Goal: Information Seeking & Learning: Understand process/instructions

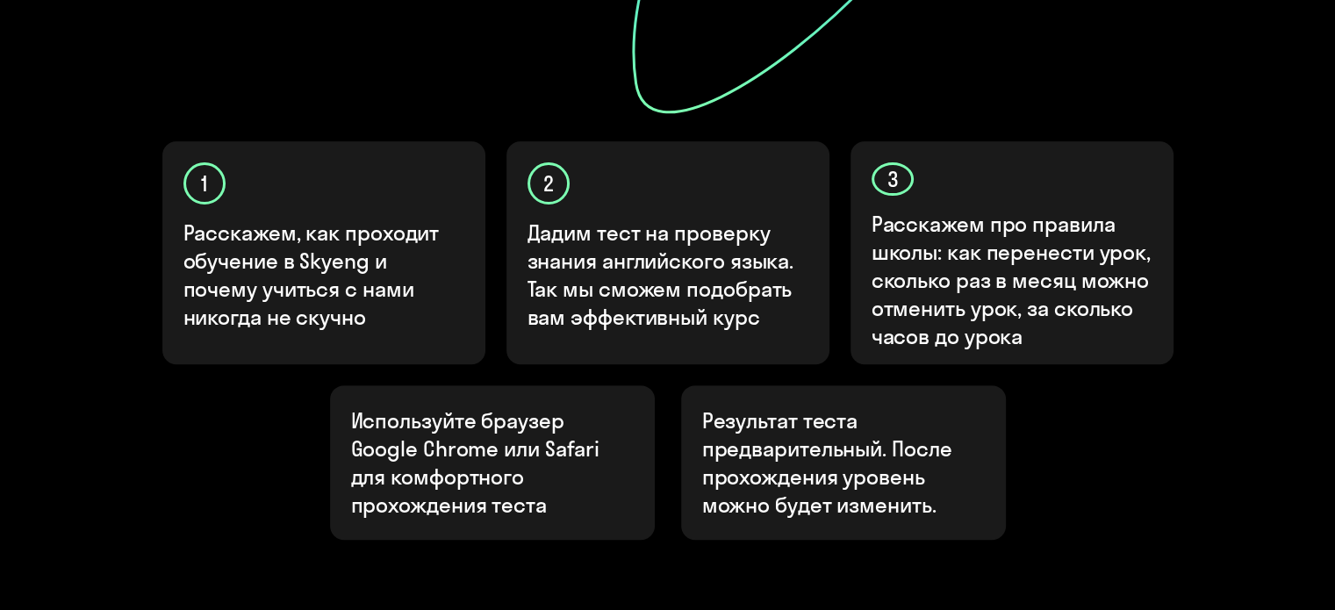
scroll to position [499, 0]
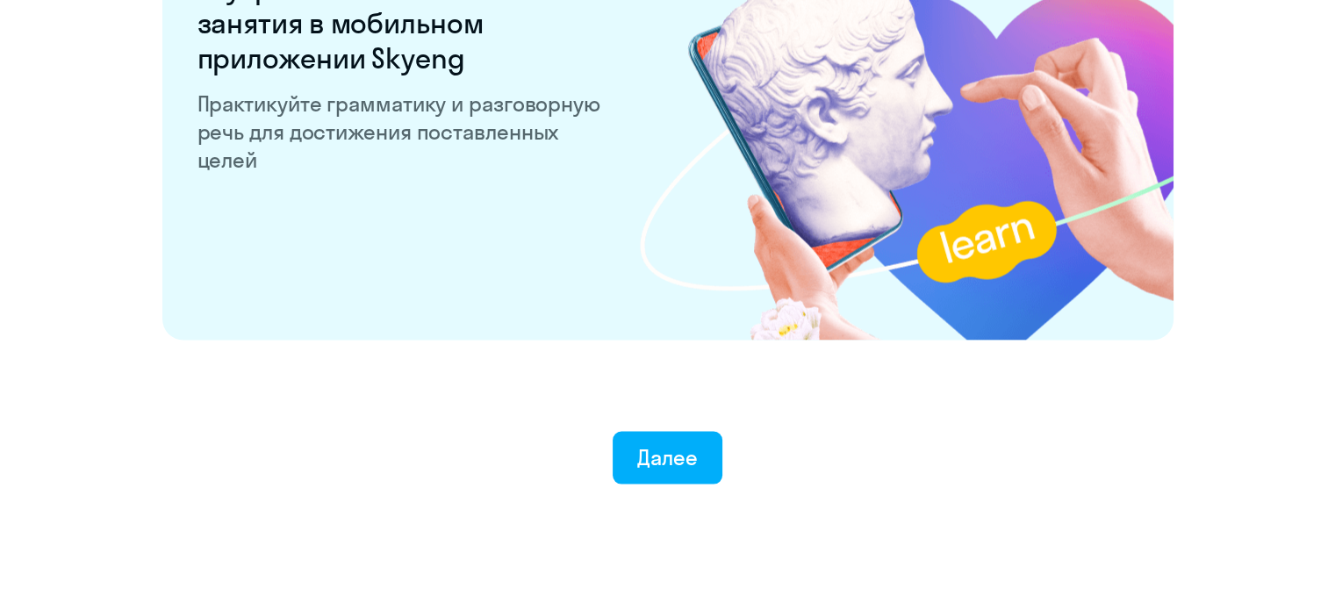
scroll to position [3459, 0]
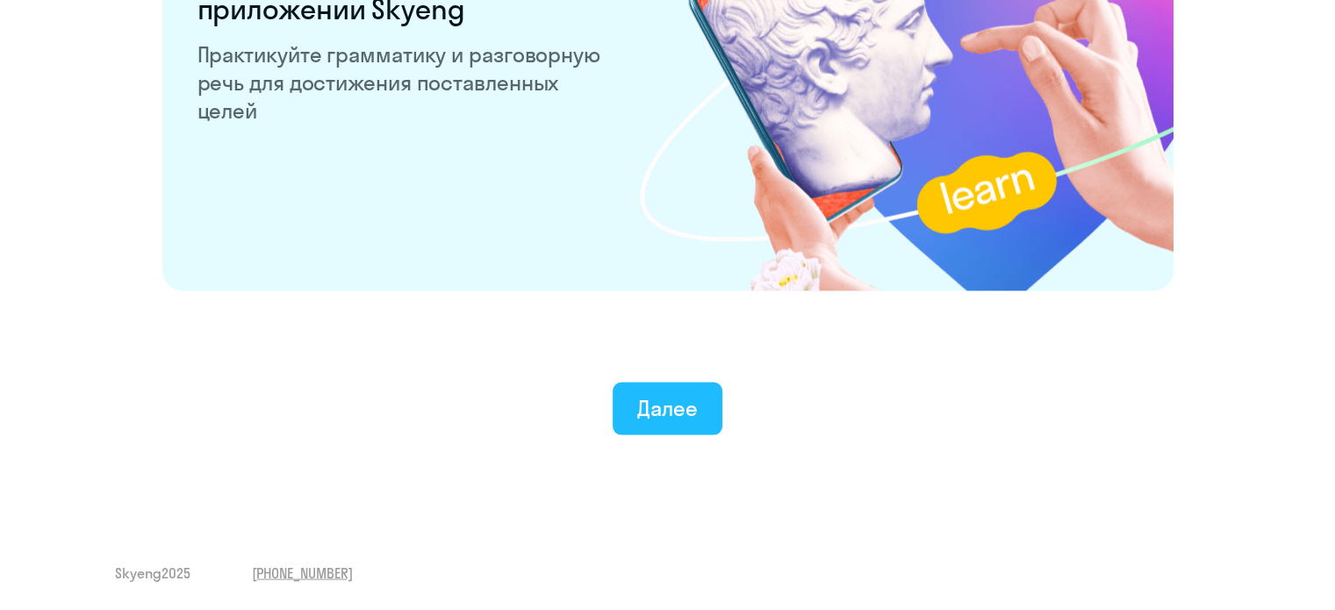
click at [656, 430] on button "Далее" at bounding box center [668, 409] width 110 height 53
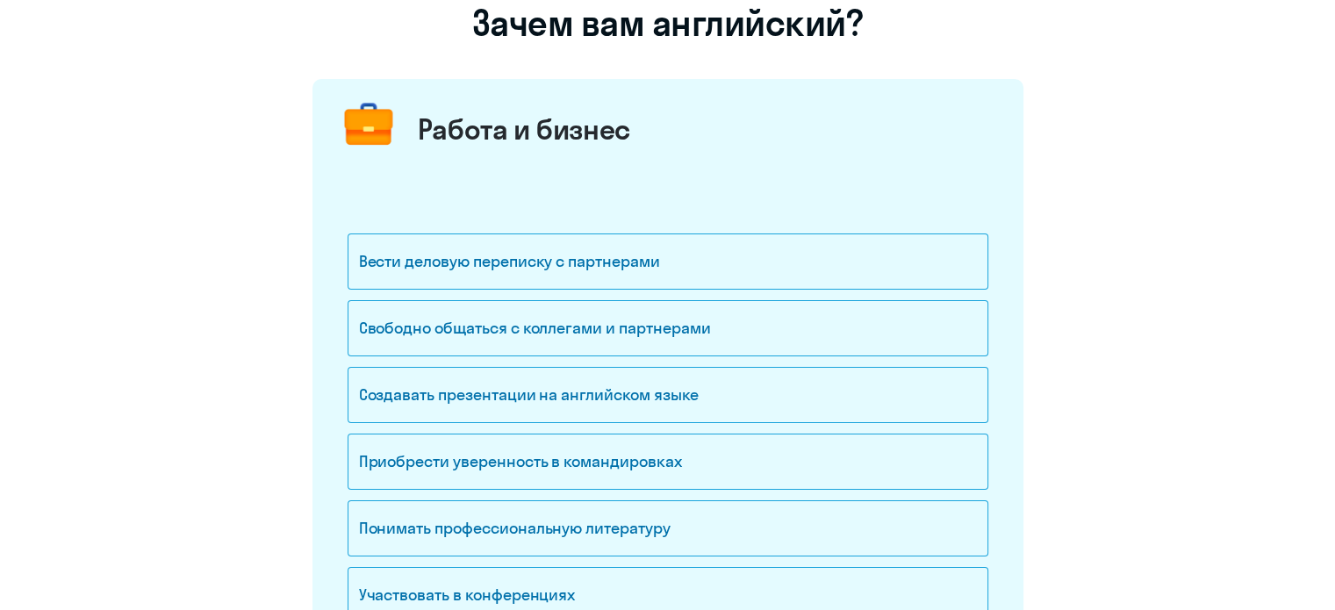
scroll to position [165, 0]
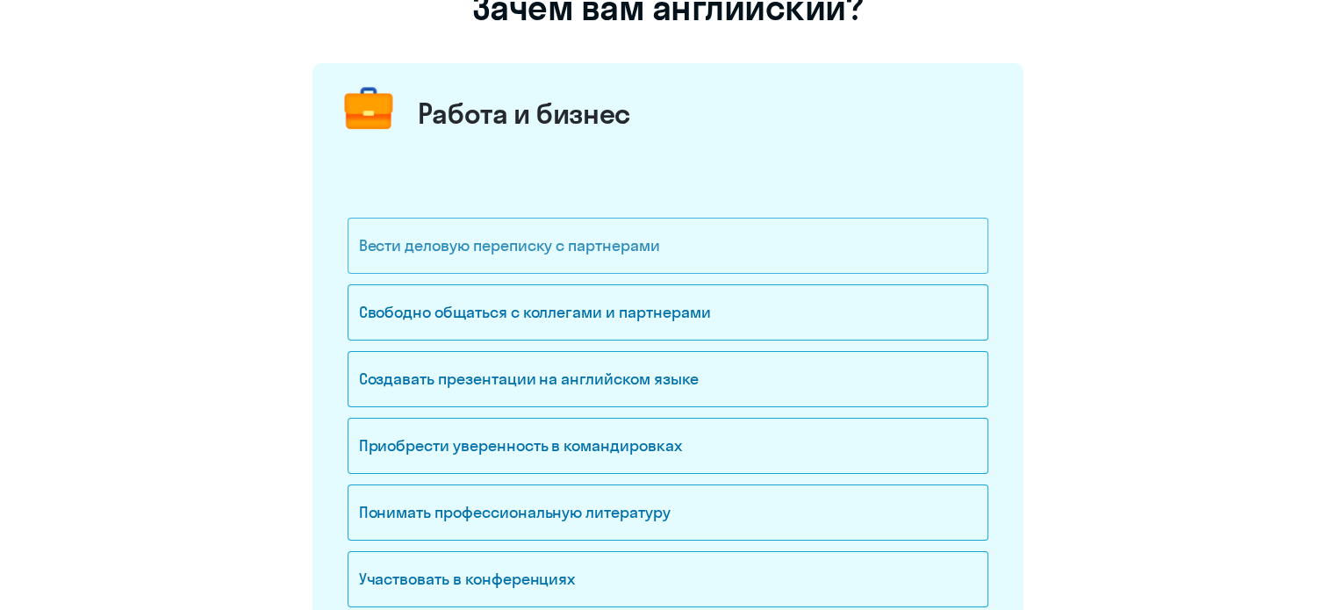
click at [582, 235] on div "Вести деловую переписку с партнерами" at bounding box center [668, 246] width 641 height 56
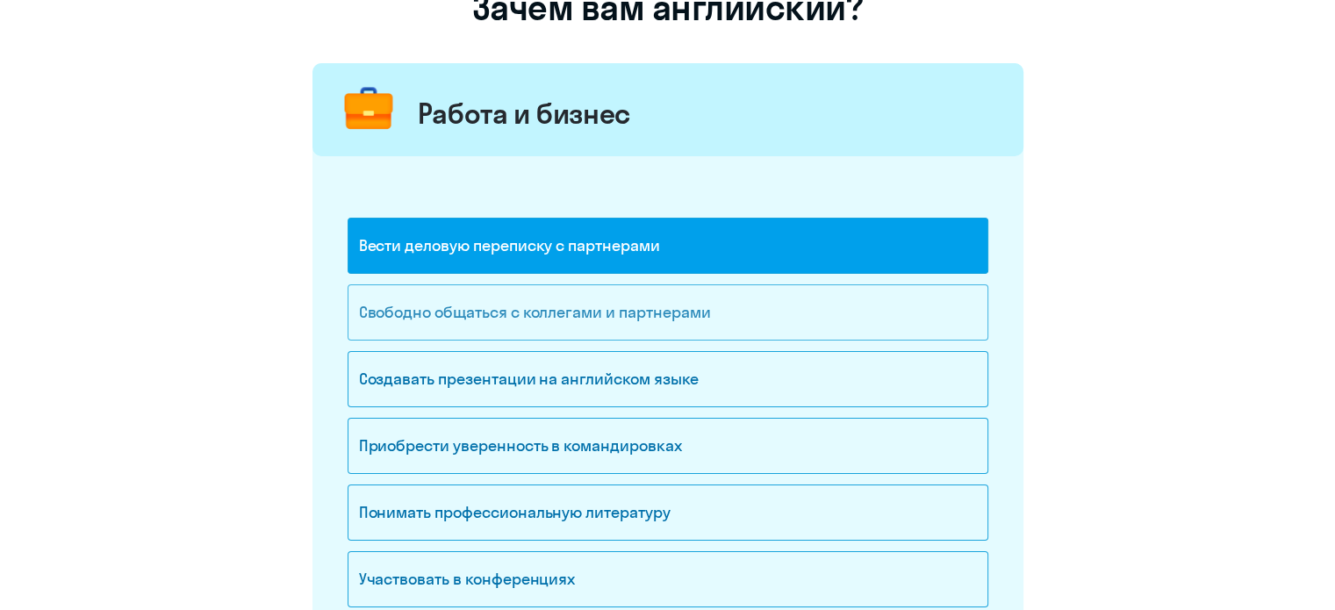
scroll to position [207, 0]
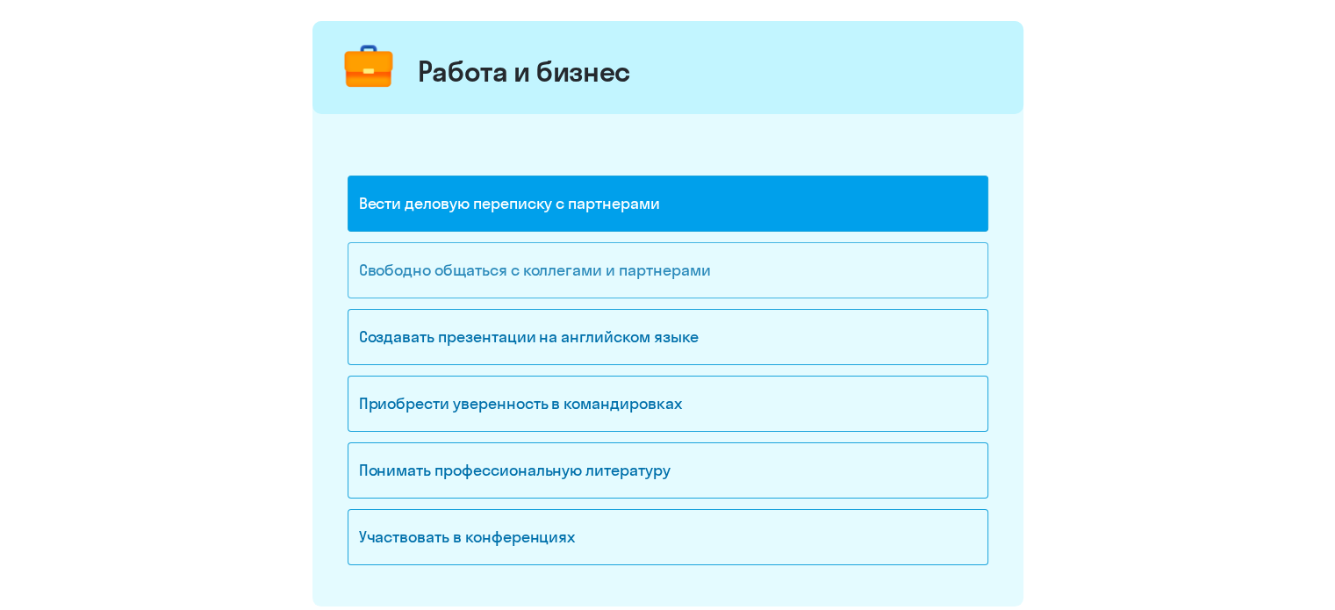
click at [663, 286] on div "Свободно общаться с коллегами и партнерами" at bounding box center [668, 270] width 641 height 56
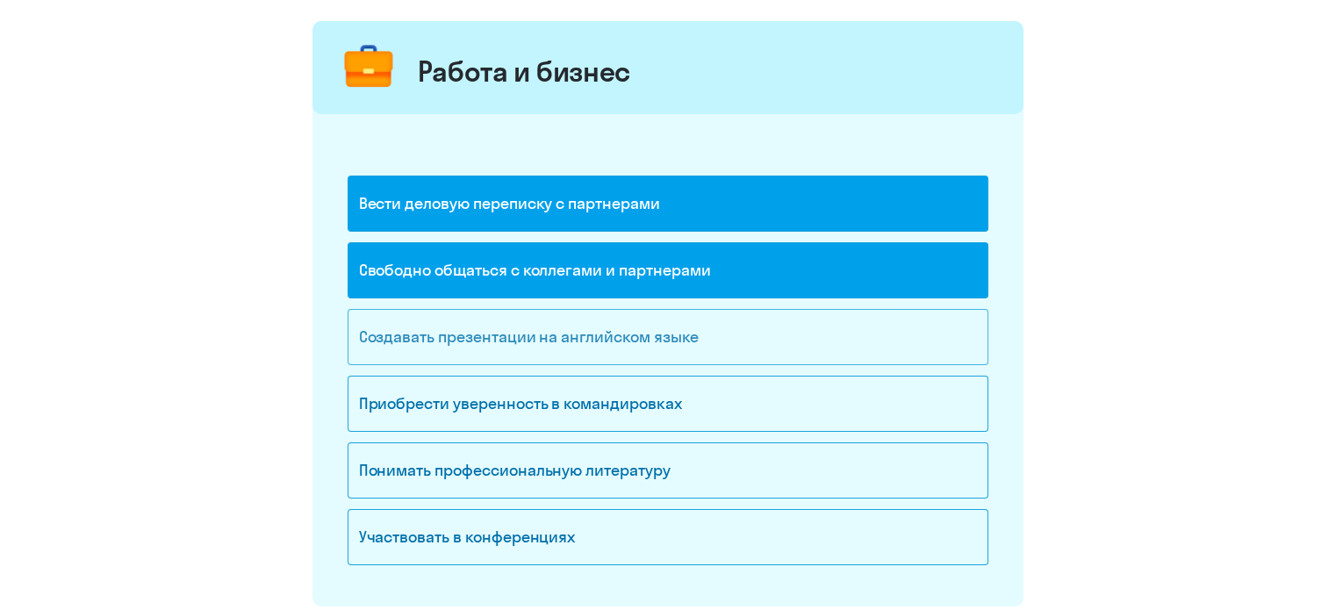
click at [658, 329] on div "Создавать презентации на английском языке" at bounding box center [668, 337] width 641 height 56
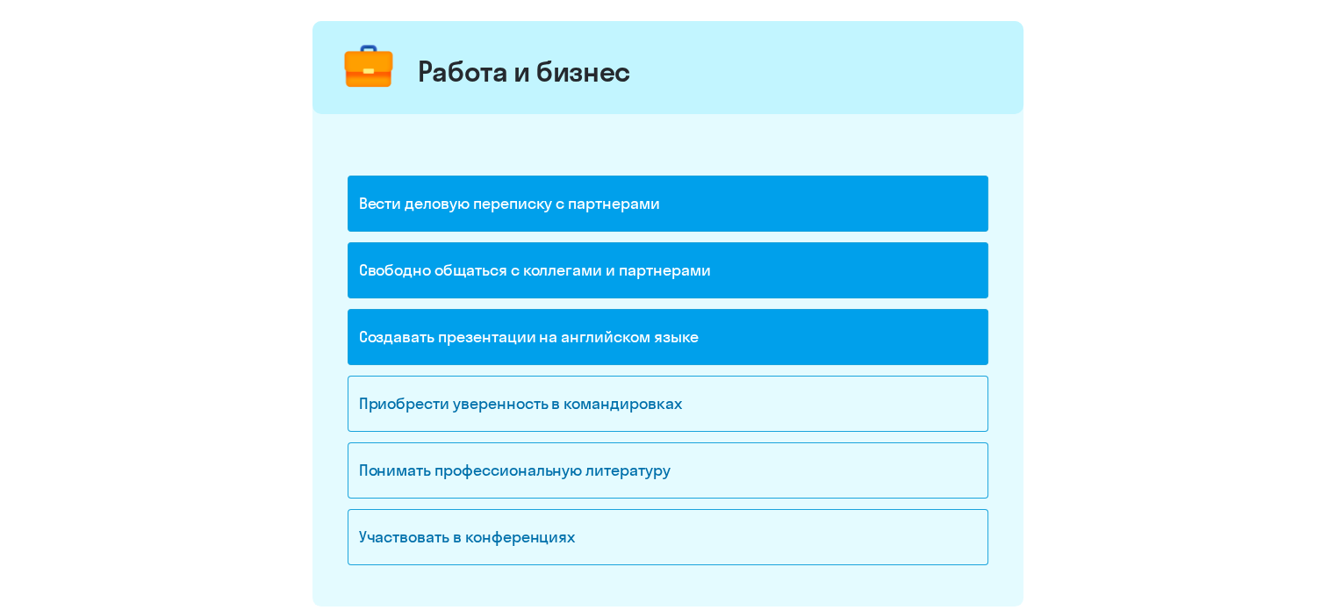
scroll to position [270, 0]
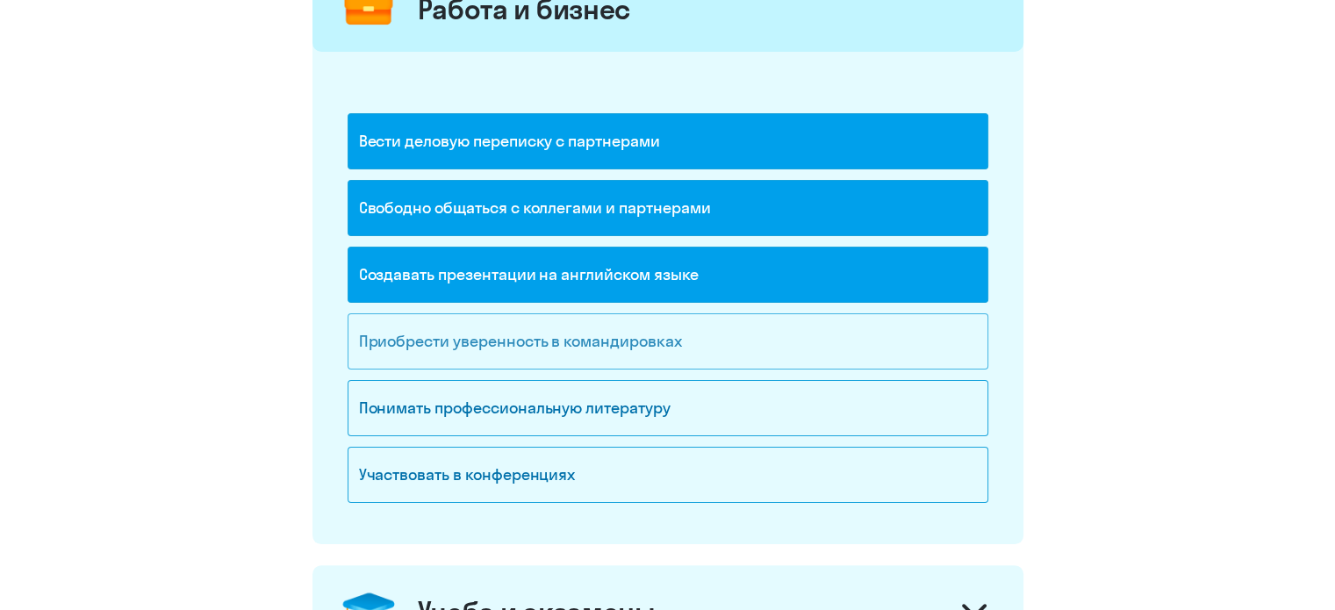
click at [654, 337] on div "Приобрести уверенность в командировках" at bounding box center [668, 341] width 641 height 56
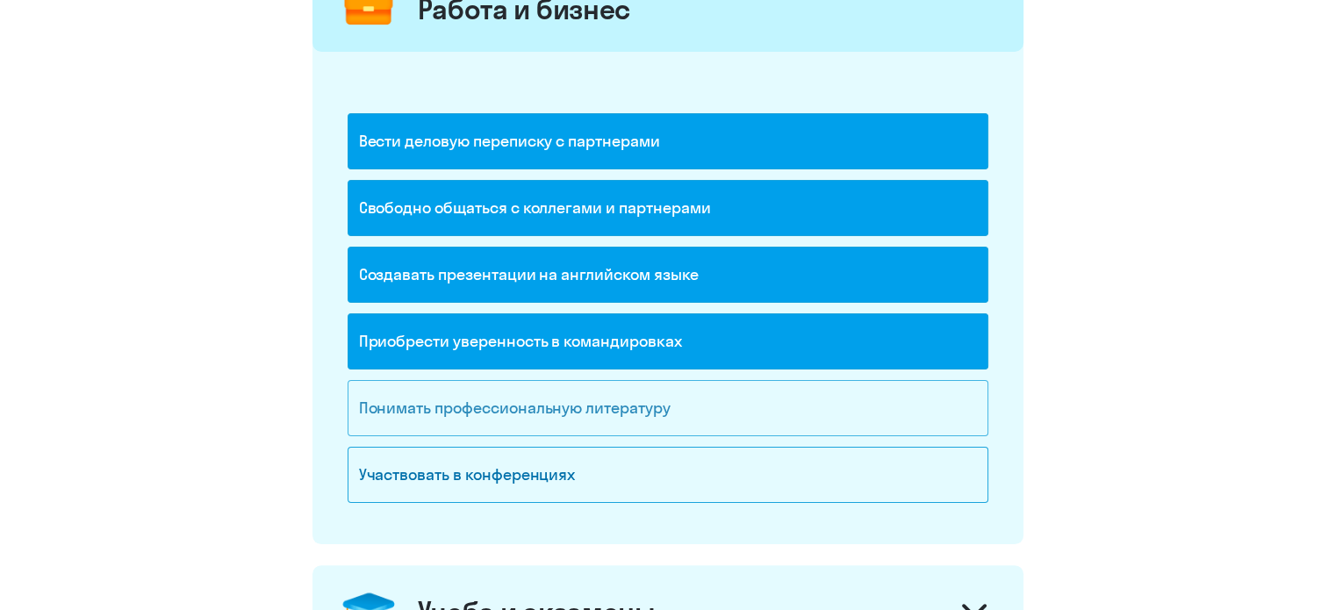
click at [595, 407] on div "Понимать профессиональную литературу" at bounding box center [668, 408] width 641 height 56
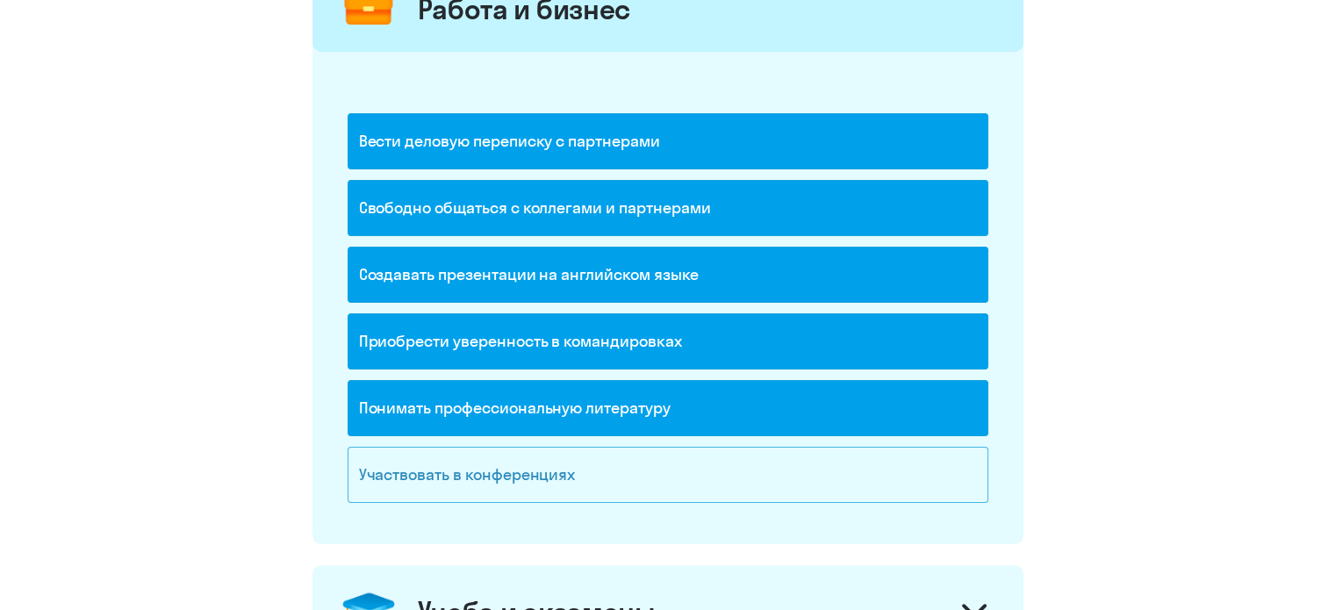
click at [570, 466] on div "Участвовать в конференциях" at bounding box center [668, 475] width 641 height 56
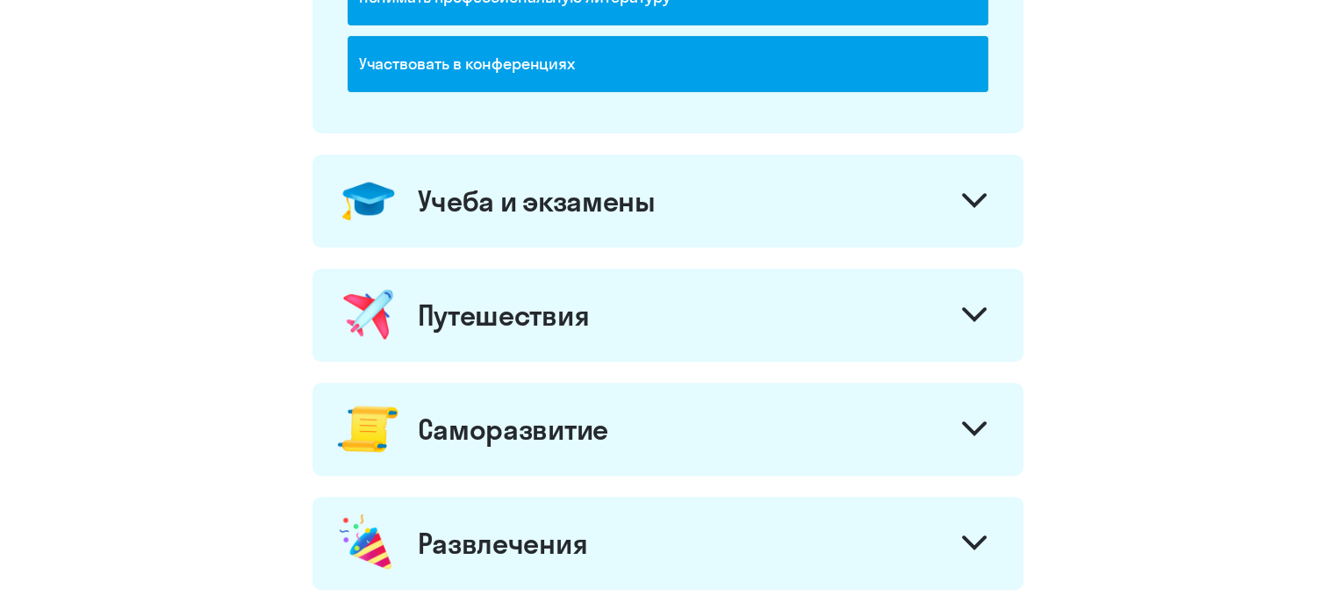
scroll to position [701, 0]
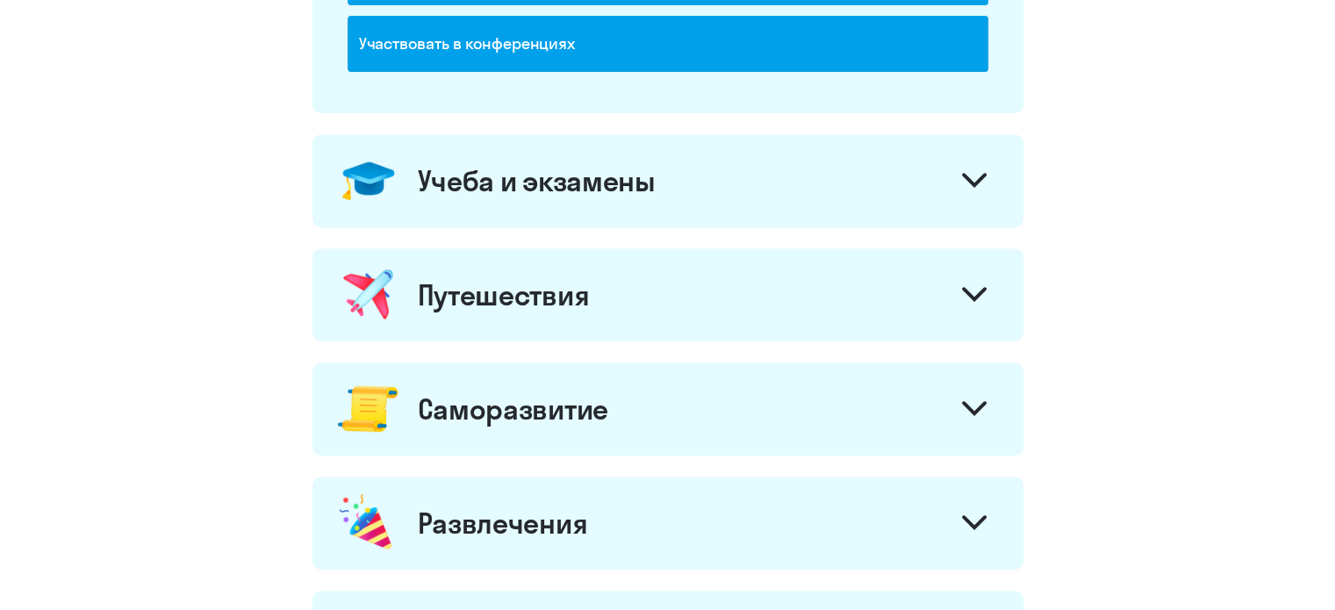
click at [709, 174] on div "Учеба и экзамены" at bounding box center [668, 180] width 711 height 93
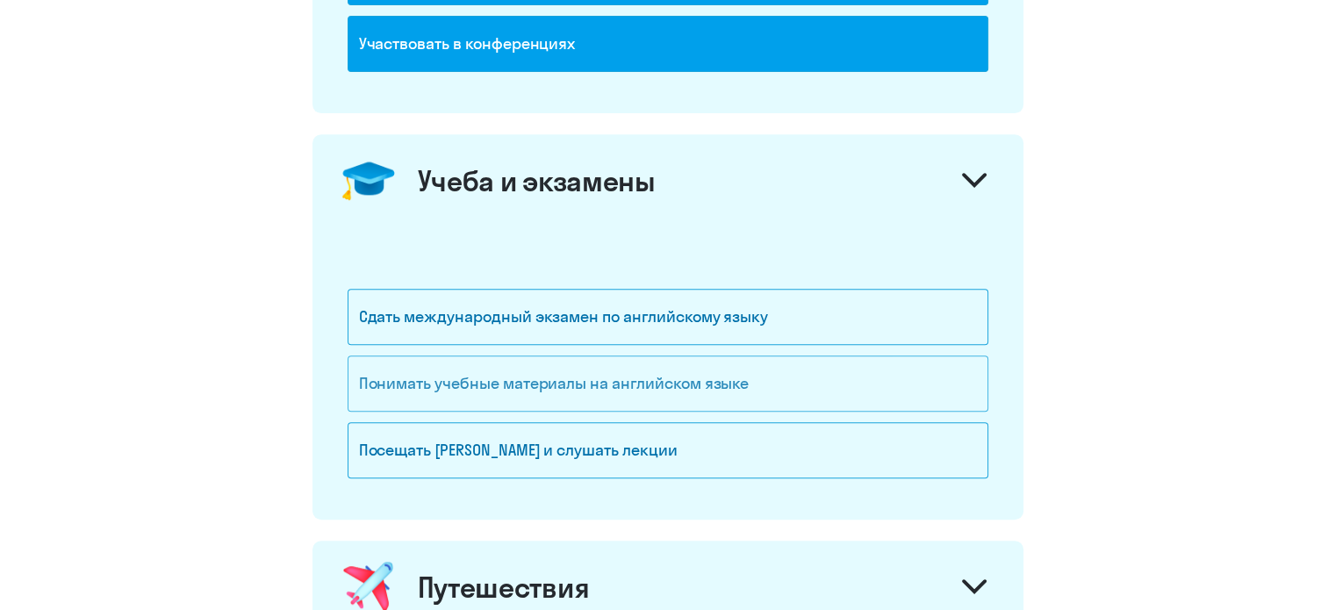
click at [689, 364] on div "Понимать учебные материалы на английском языке" at bounding box center [668, 384] width 641 height 56
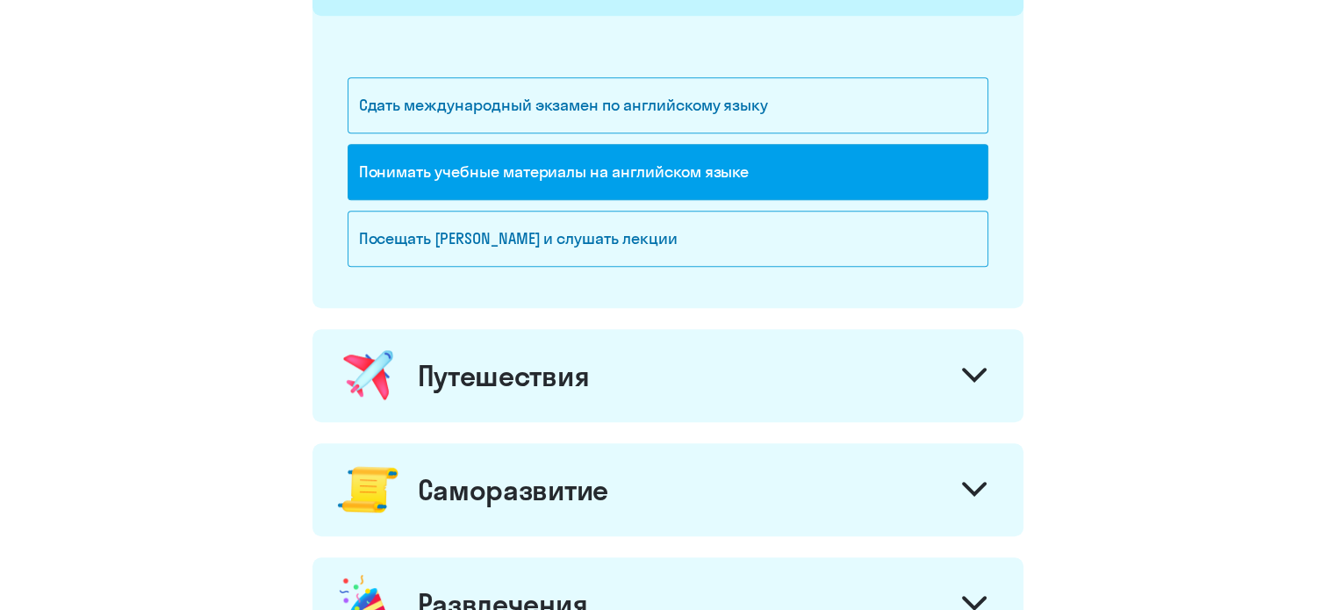
click at [658, 371] on div "Путешествия" at bounding box center [668, 375] width 711 height 93
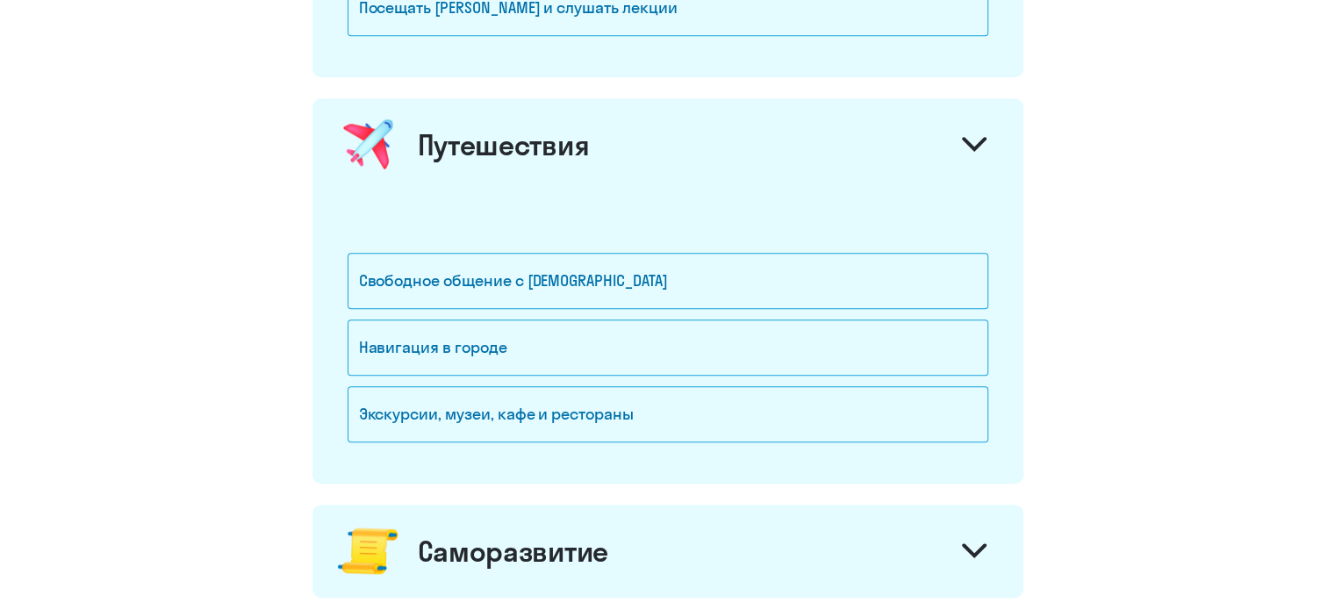
scroll to position [1144, 0]
click at [569, 335] on div "Навигация в городе" at bounding box center [668, 347] width 641 height 56
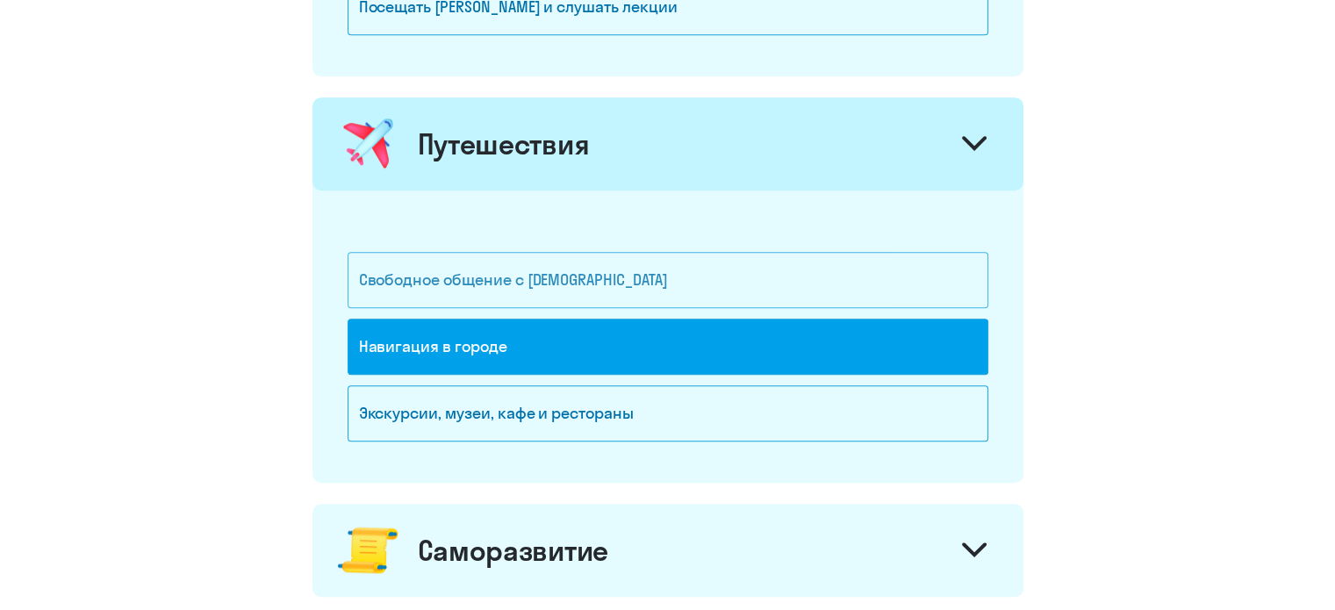
click at [645, 257] on div "Свободное общение с [DEMOGRAPHIC_DATA]" at bounding box center [668, 280] width 641 height 56
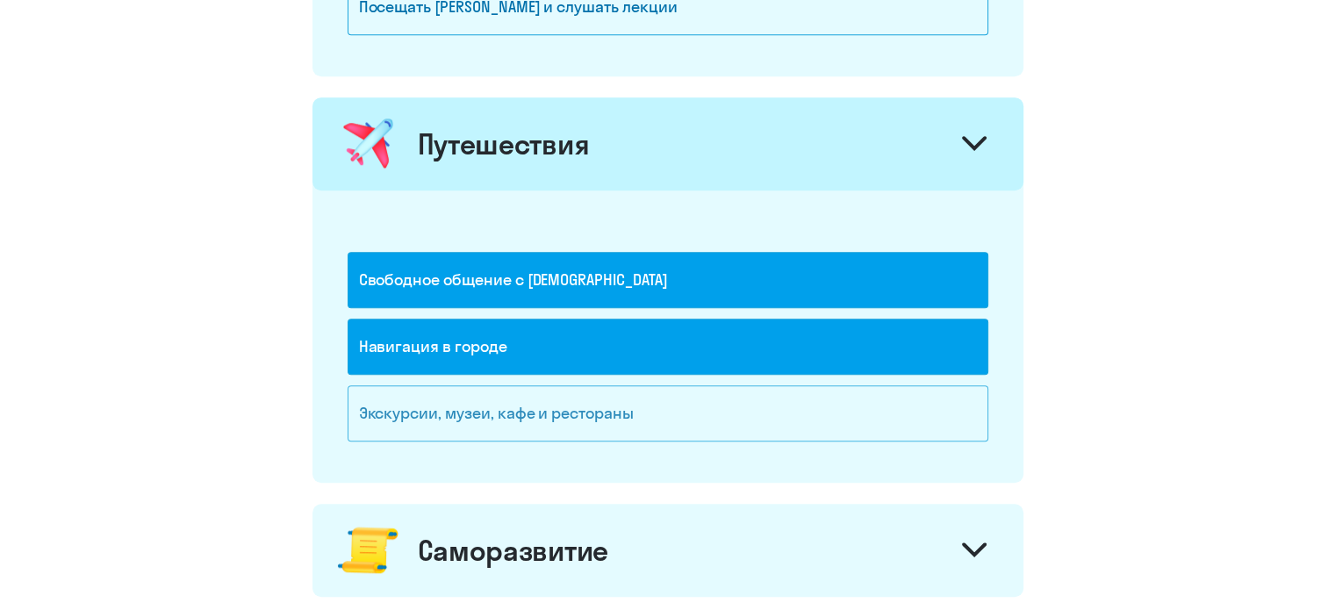
click at [620, 426] on div "Экскурсии, музеи, кафе и рестораны" at bounding box center [668, 413] width 641 height 56
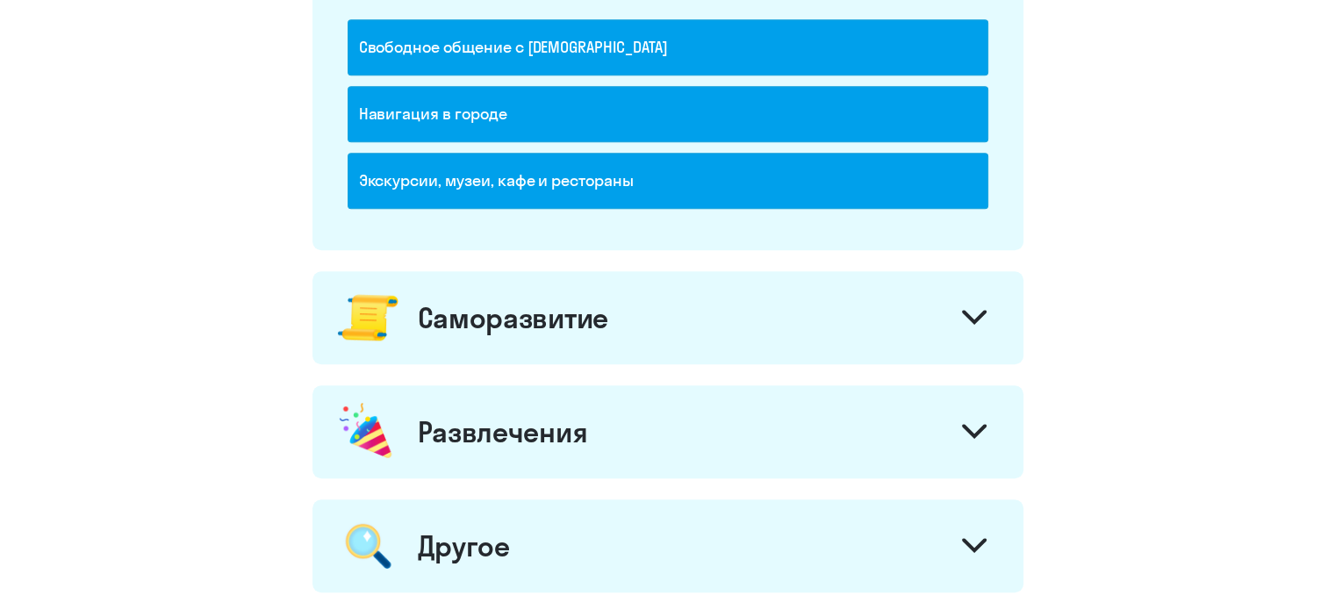
click at [623, 309] on div "Саморазвитие" at bounding box center [668, 317] width 711 height 93
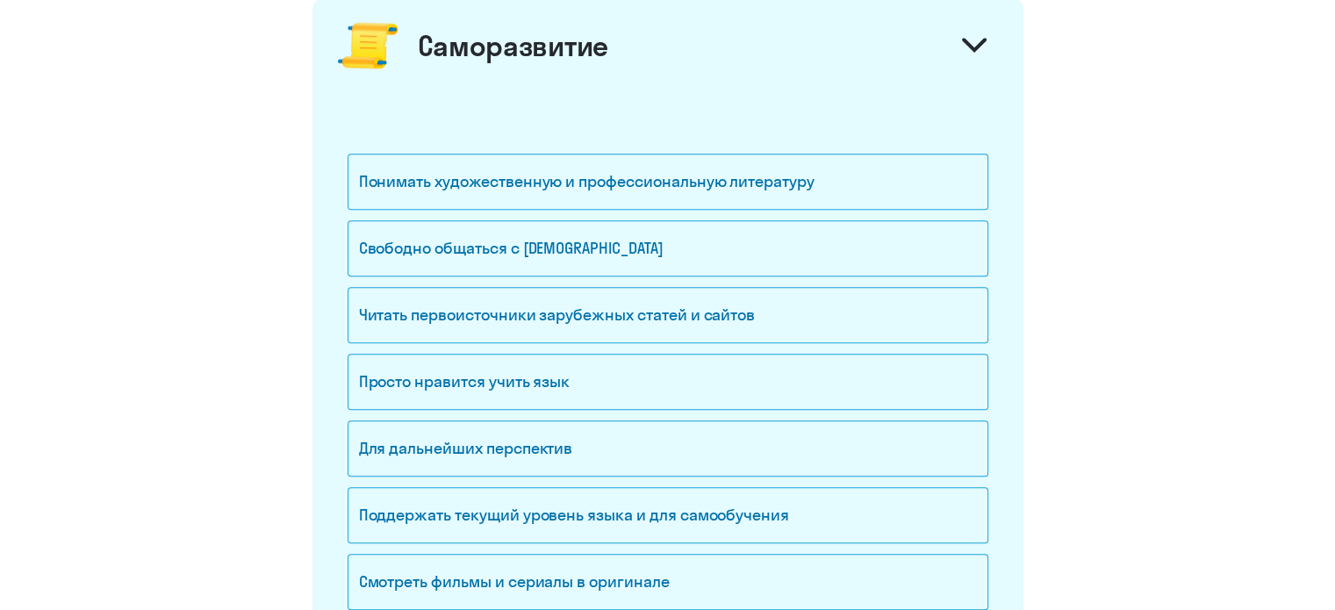
scroll to position [1719, 0]
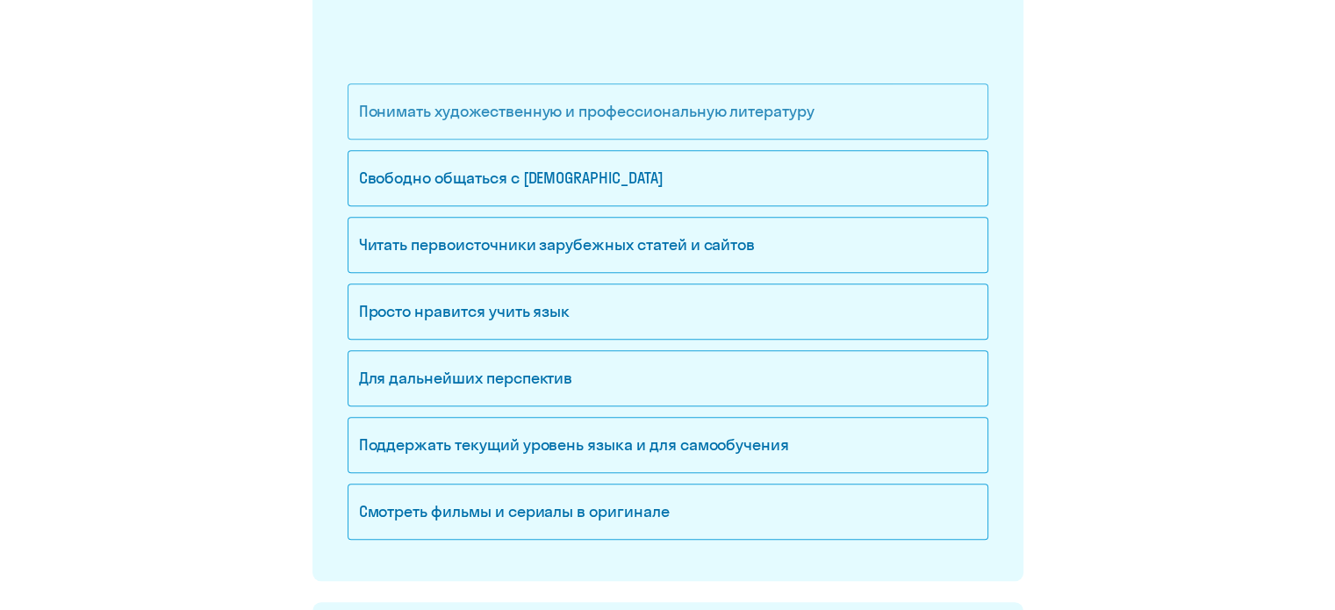
click at [606, 111] on div "Понимать художественную и профессиональную литературу" at bounding box center [668, 111] width 641 height 56
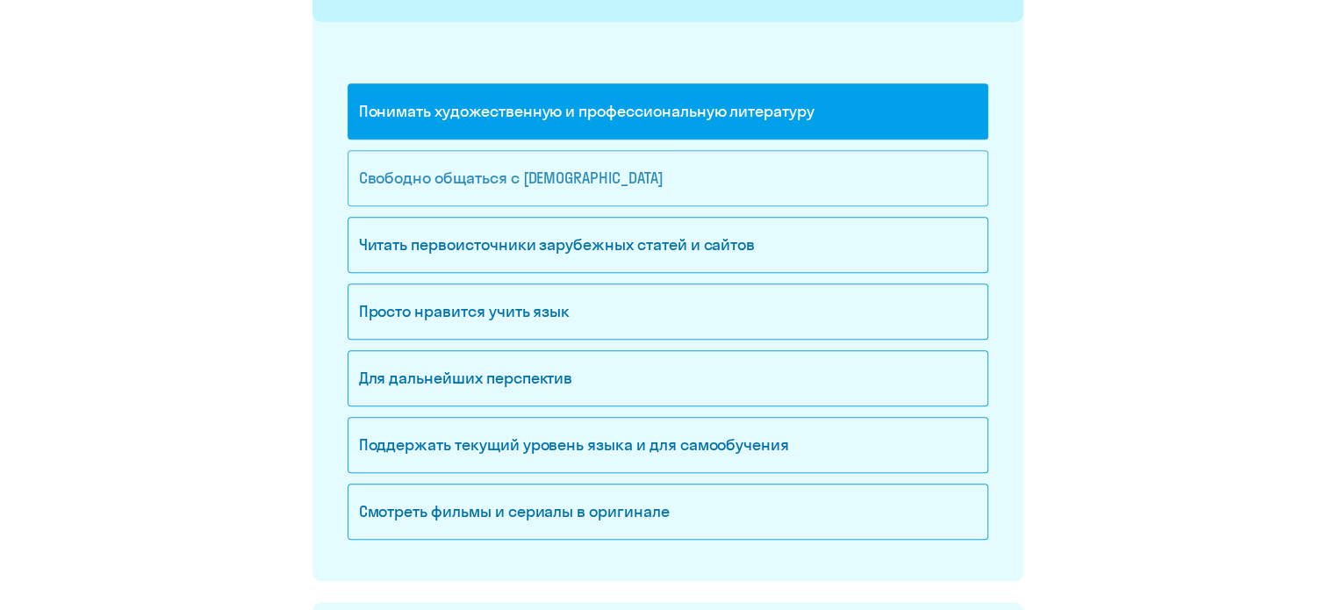
click at [572, 196] on div "Свободно общаться с [DEMOGRAPHIC_DATA]" at bounding box center [668, 178] width 641 height 56
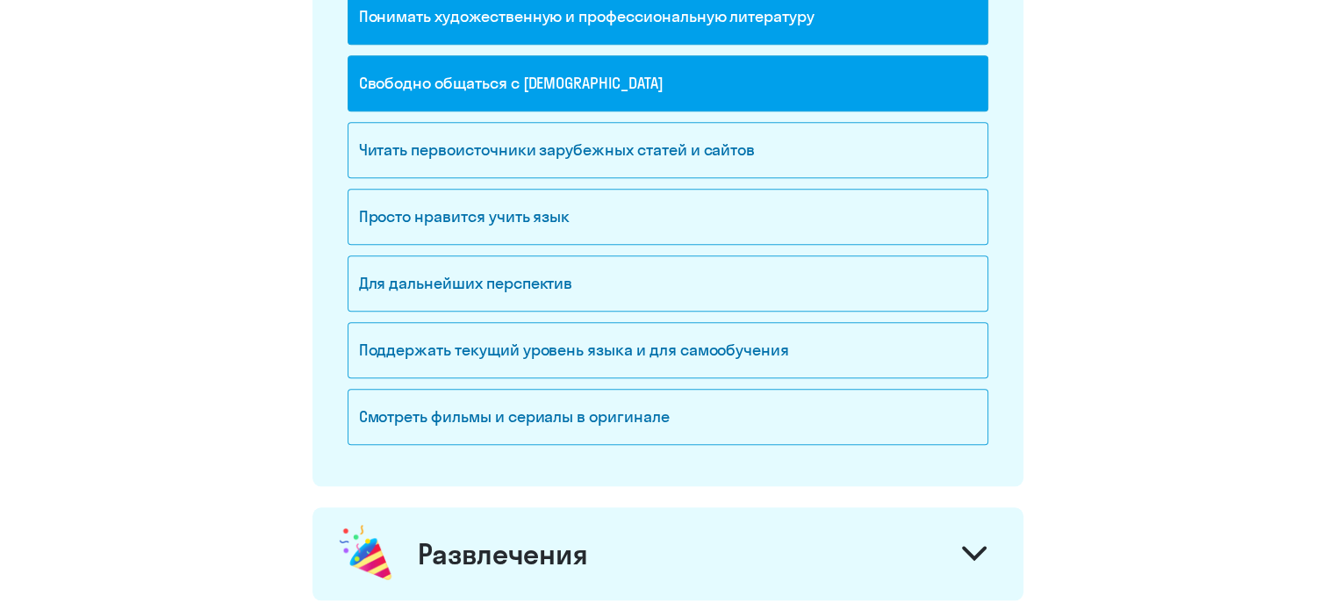
scroll to position [1815, 0]
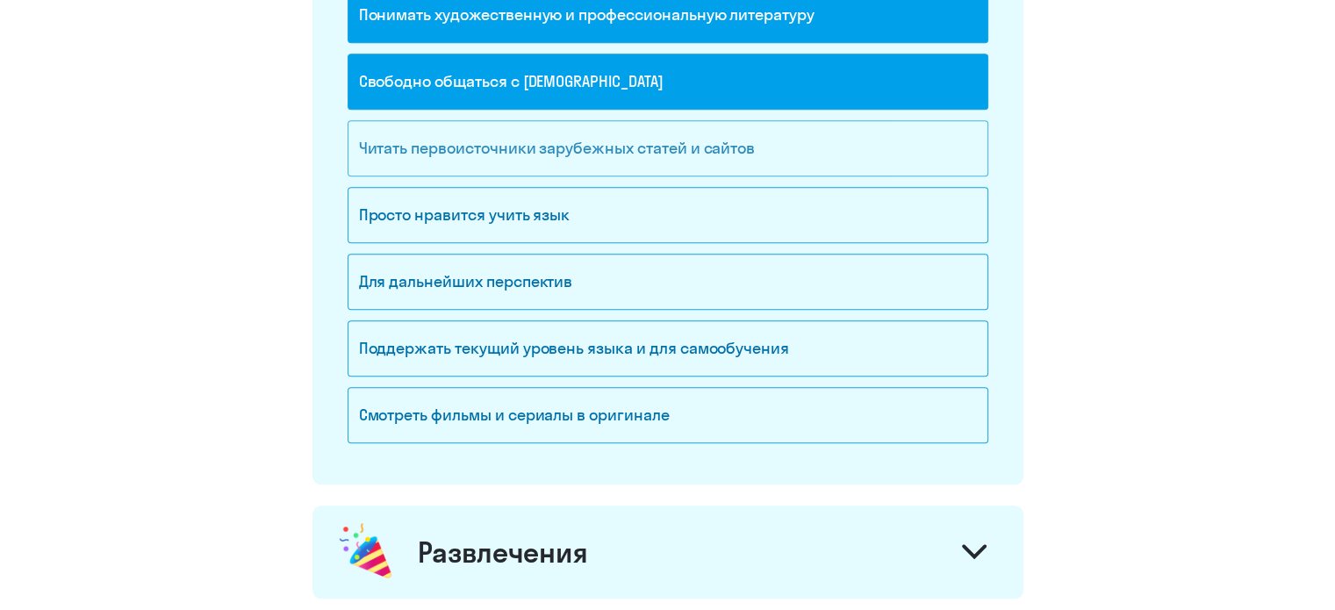
click at [568, 126] on div "Читать первоисточники зарубежных статей и сайтов" at bounding box center [668, 148] width 641 height 56
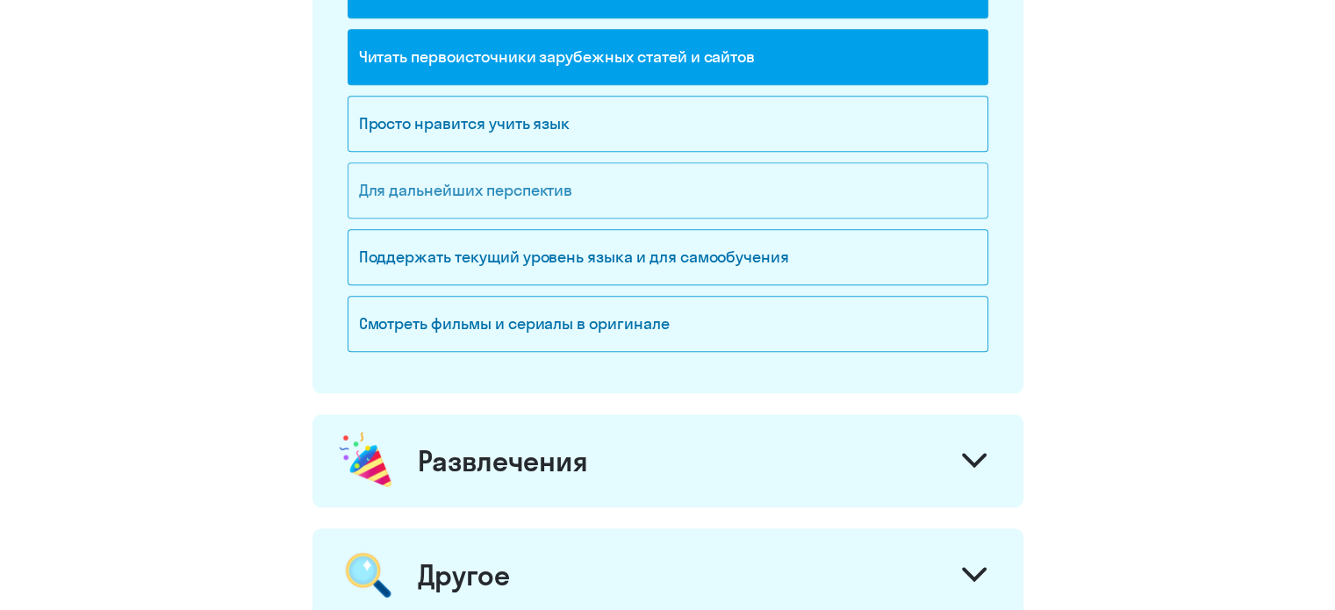
scroll to position [1942, 0]
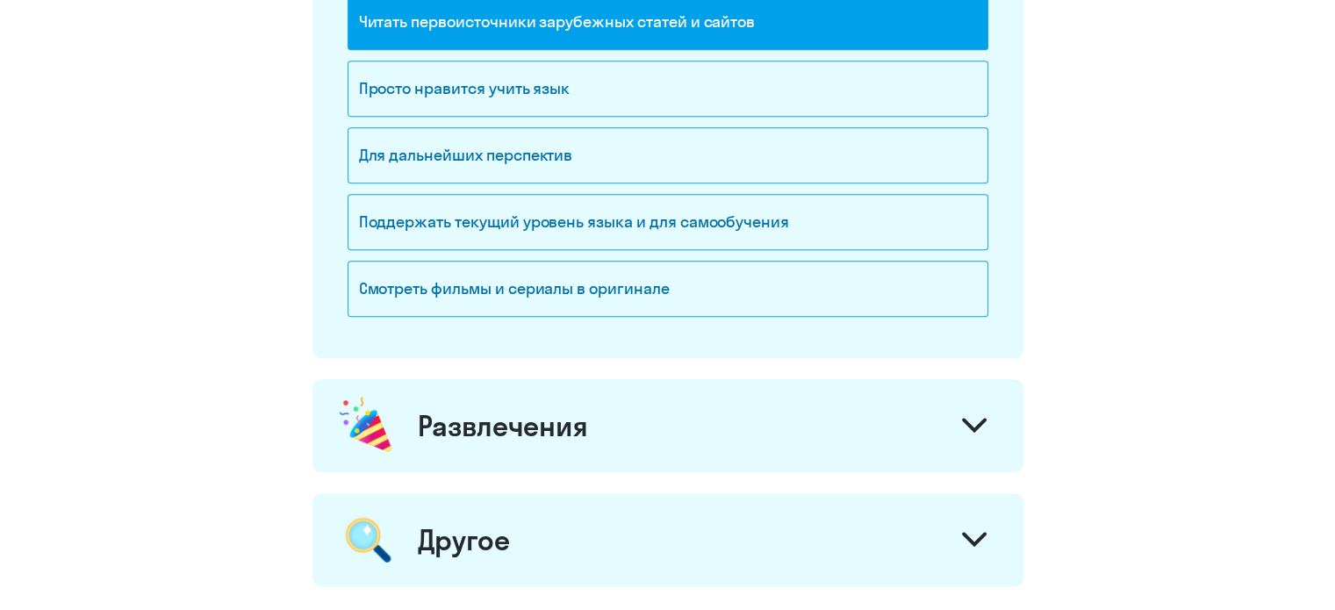
click at [555, 392] on div "Развлечения" at bounding box center [668, 425] width 711 height 93
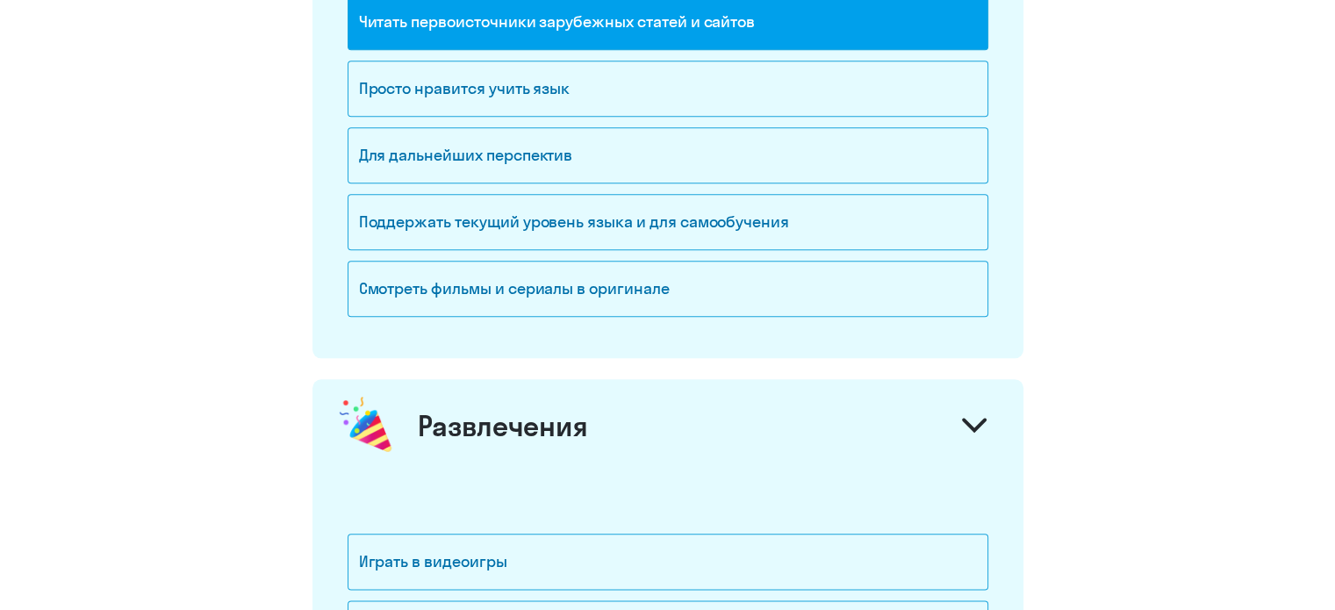
scroll to position [1948, 0]
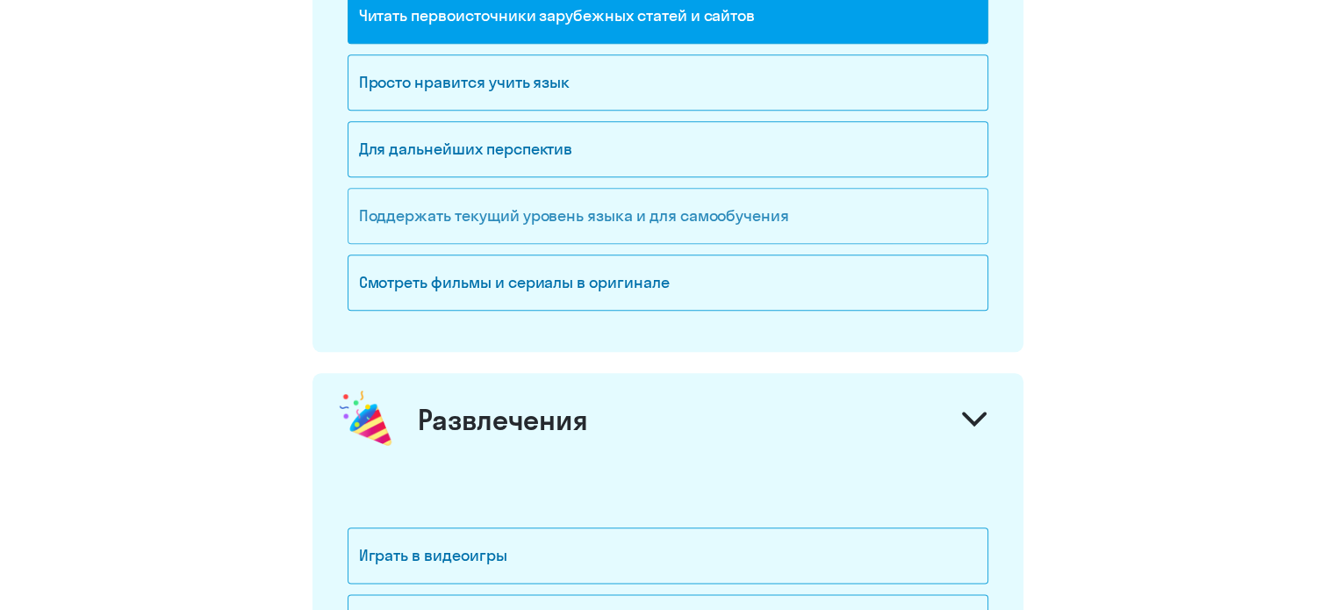
click at [647, 226] on div "Поддержать текущий уровень языка и для cамообучения" at bounding box center [668, 216] width 641 height 56
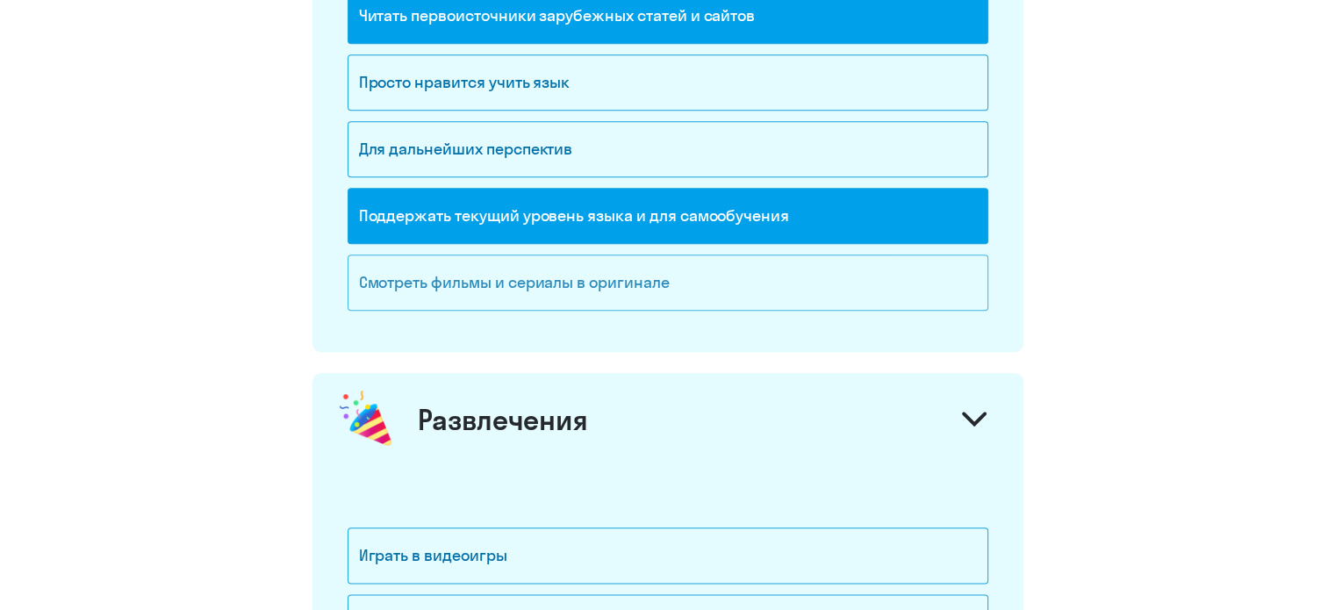
click at [646, 286] on div "Смотреть фильмы и сериалы в оригинале" at bounding box center [668, 283] width 641 height 56
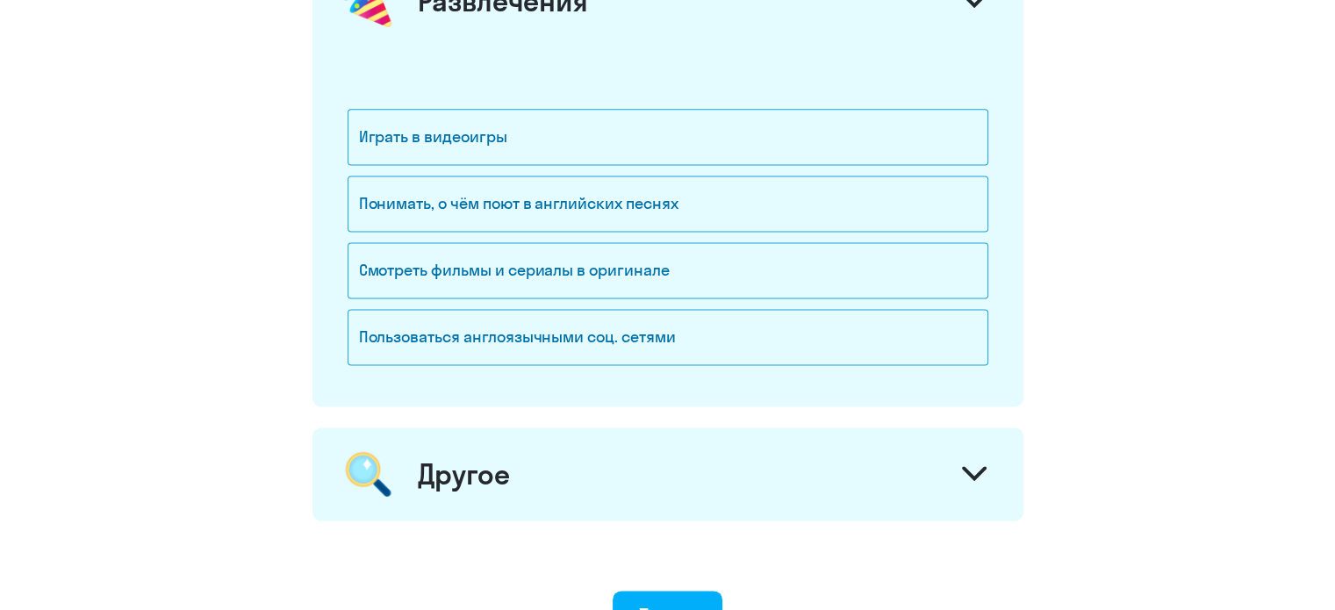
scroll to position [2369, 0]
click at [607, 449] on div "Другое" at bounding box center [668, 472] width 711 height 93
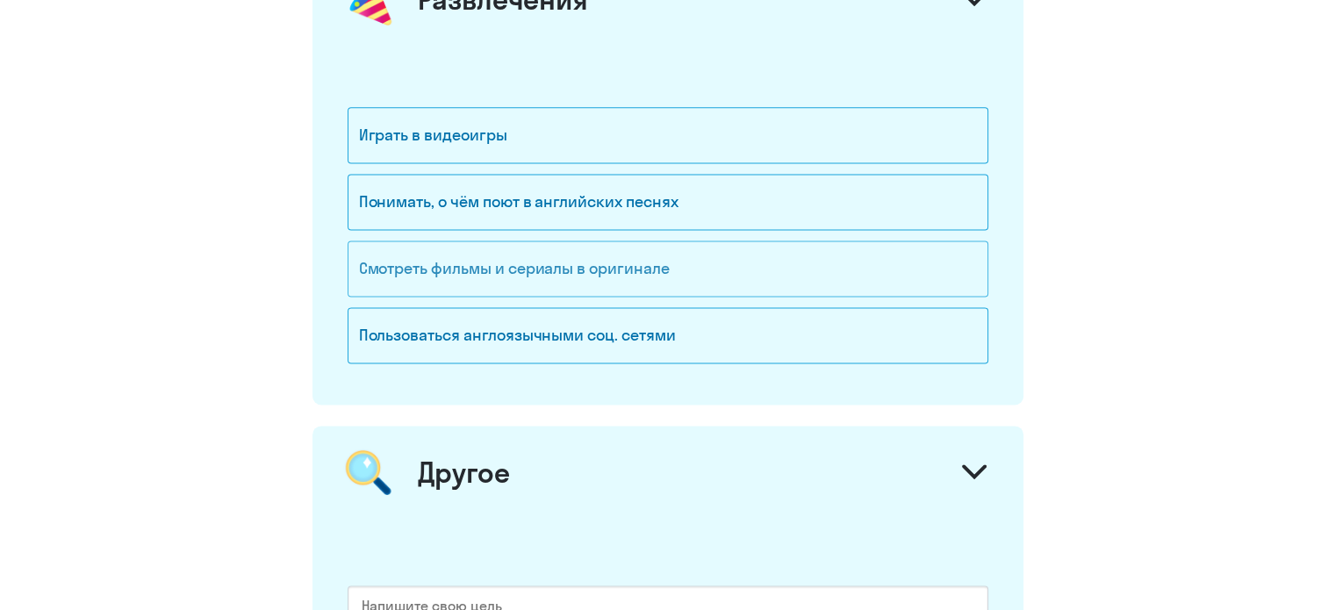
click at [664, 262] on div "Смотреть фильмы и сериалы в оригинале" at bounding box center [668, 269] width 641 height 56
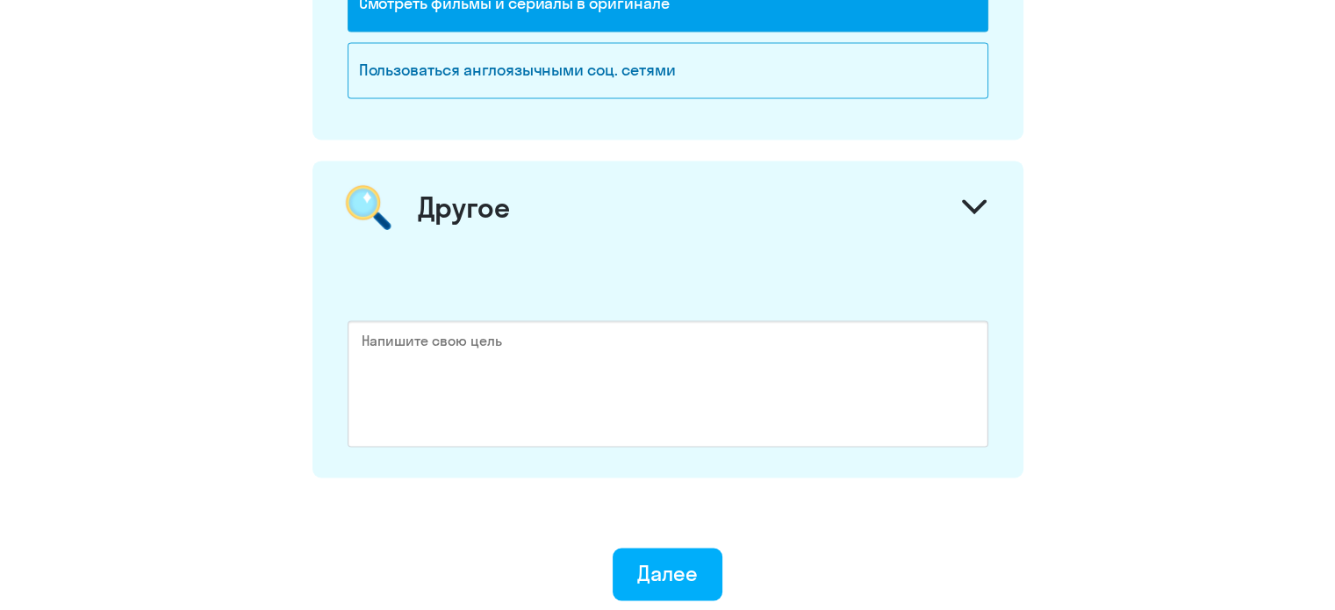
scroll to position [2783, 0]
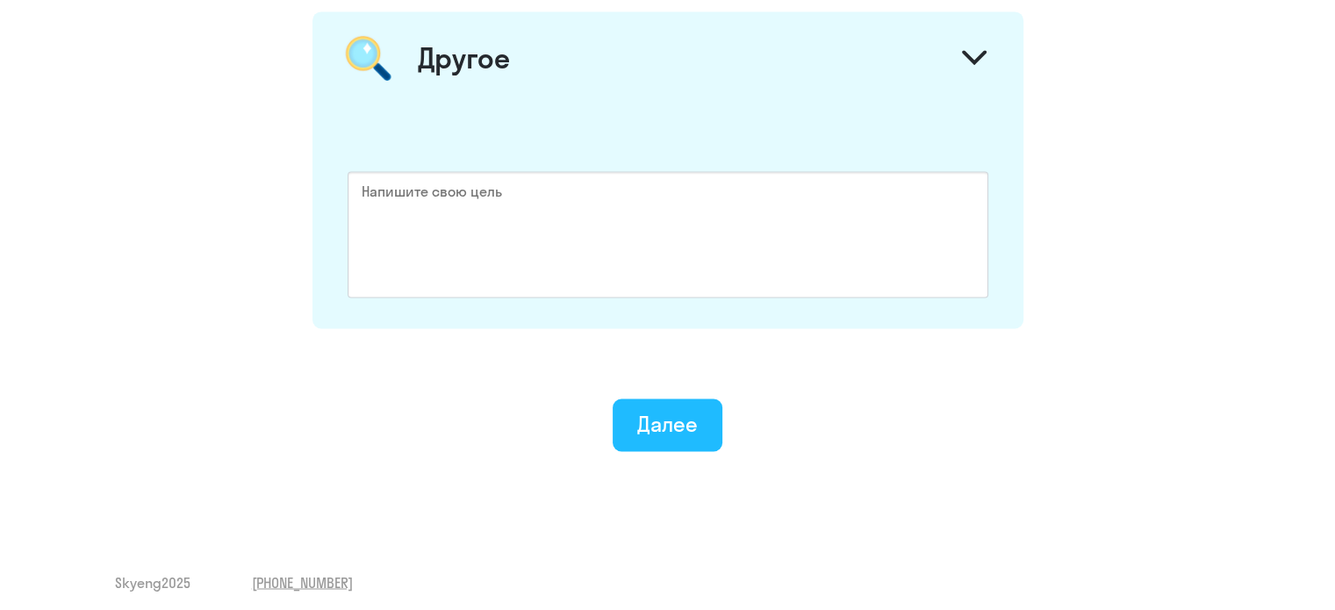
click at [685, 430] on button "Далее" at bounding box center [668, 425] width 110 height 53
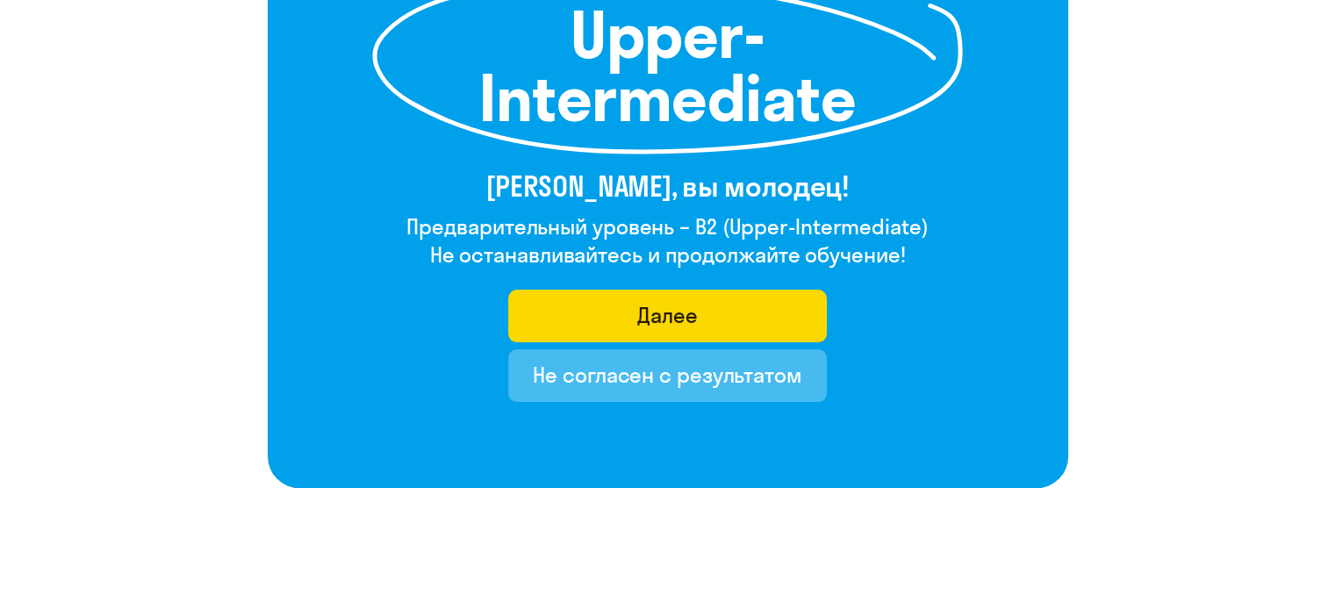
scroll to position [334, 0]
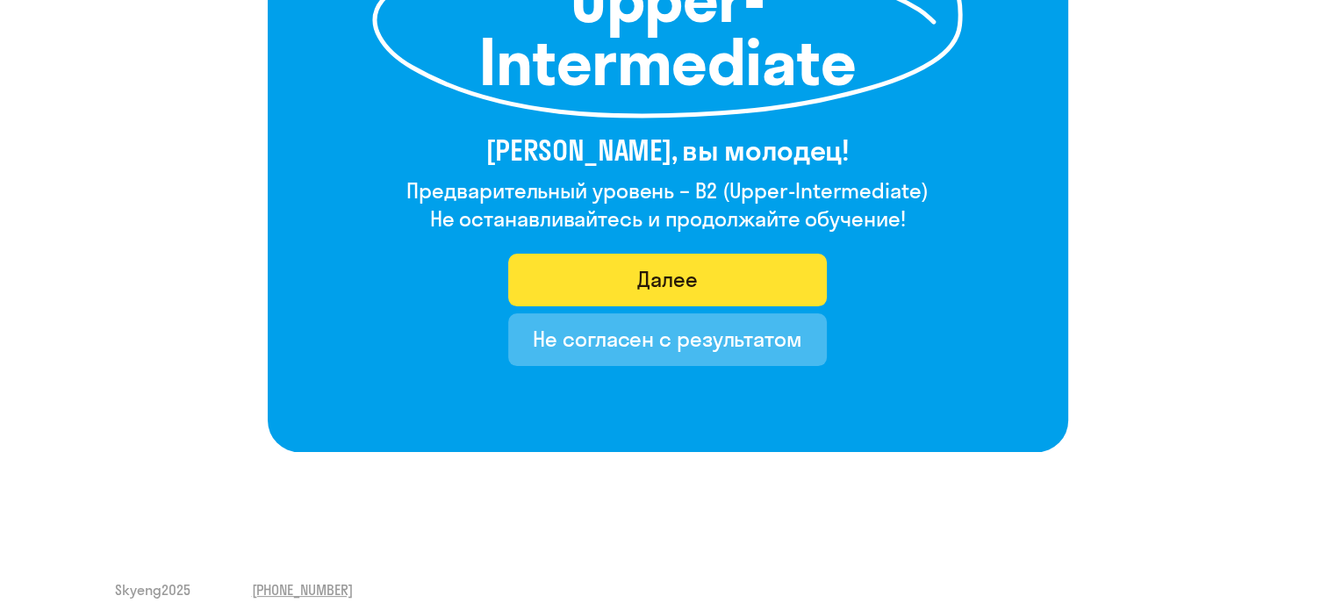
click at [740, 284] on button "Далее" at bounding box center [667, 280] width 319 height 53
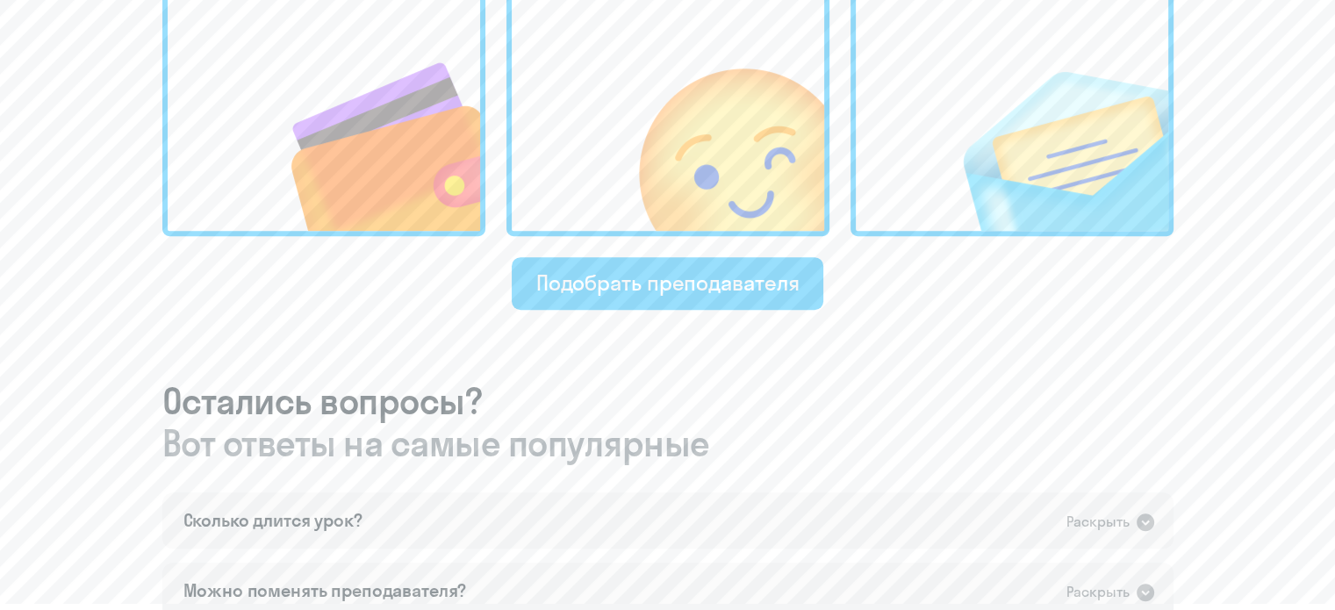
scroll to position [996, 0]
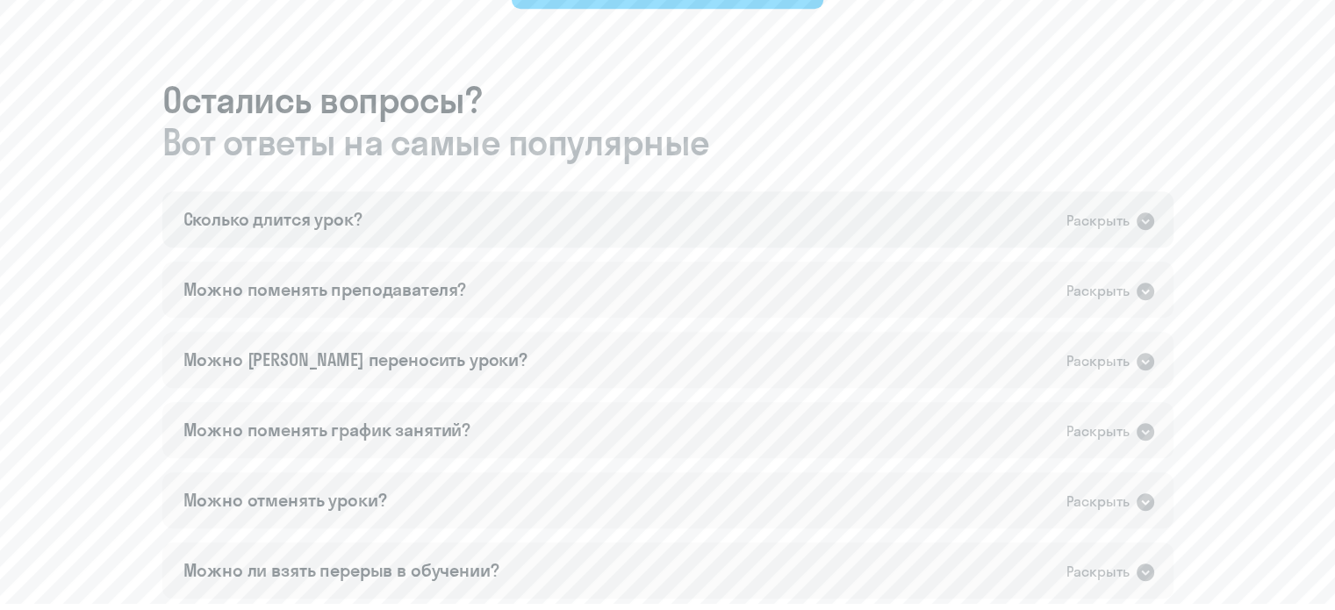
click at [647, 232] on div "Сколько длится урок? Раскрыть" at bounding box center [667, 219] width 1011 height 56
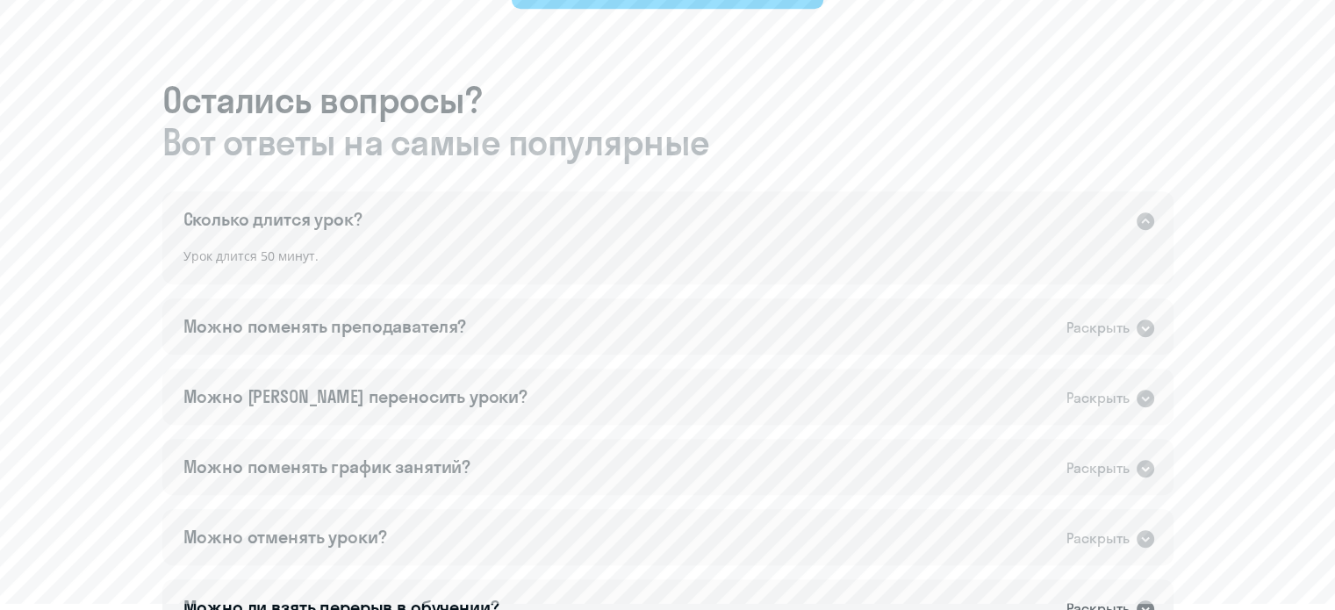
click at [647, 232] on div "Сколько длится урок? Раскрыть" at bounding box center [667, 219] width 1011 height 56
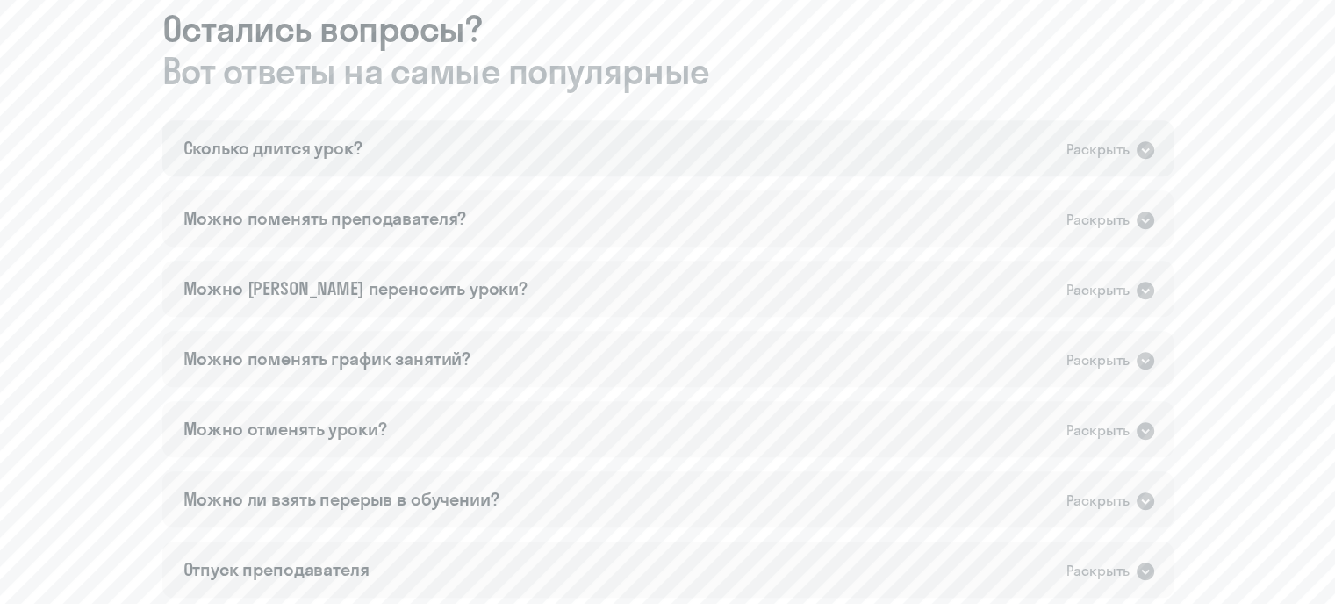
scroll to position [1080, 0]
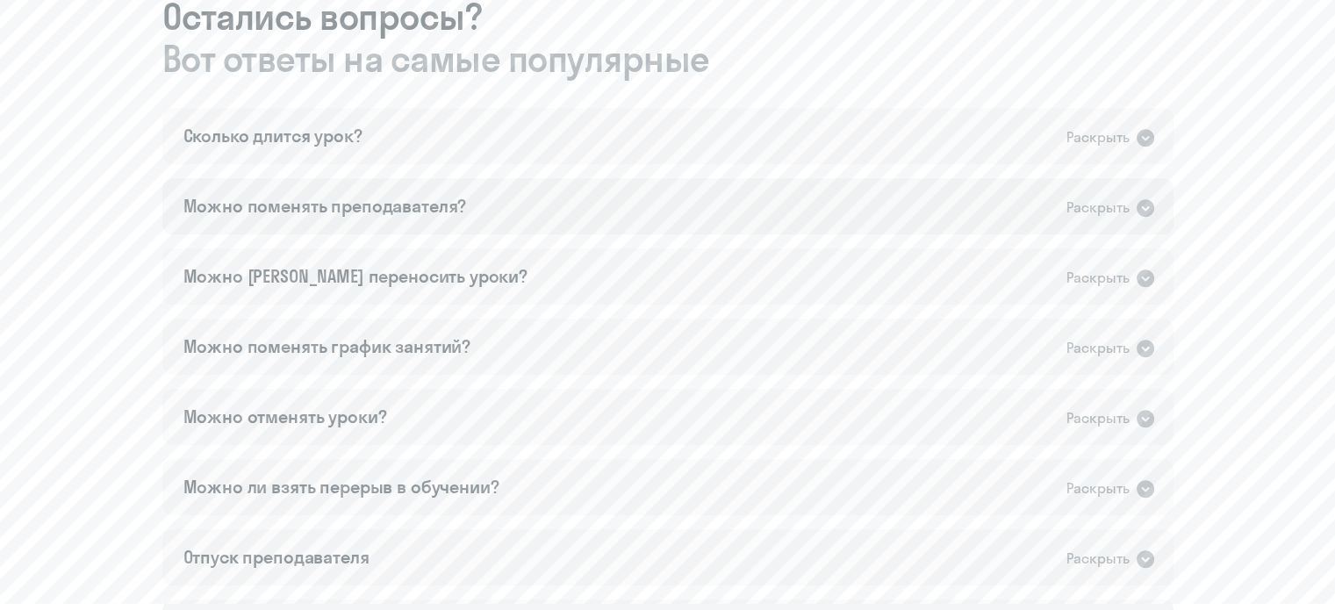
click at [593, 220] on div "Можно поменять преподавателя? Раскрыть" at bounding box center [667, 206] width 1011 height 56
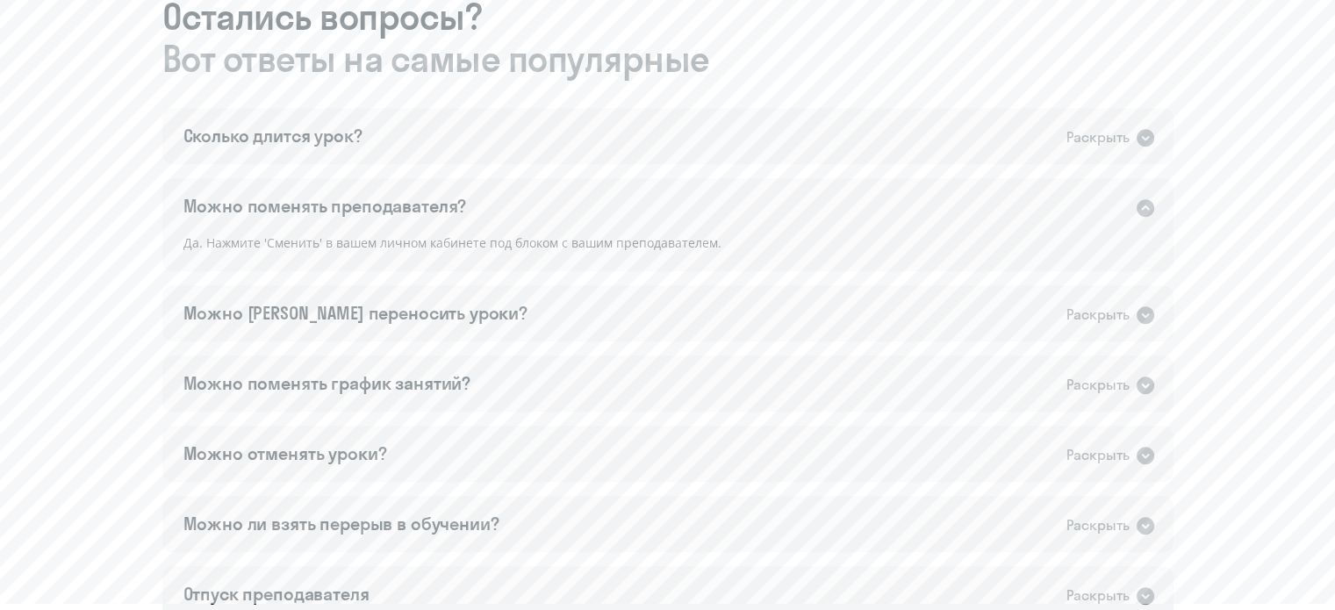
click at [594, 219] on div "Можно поменять преподавателя? Раскрыть" at bounding box center [667, 206] width 1011 height 56
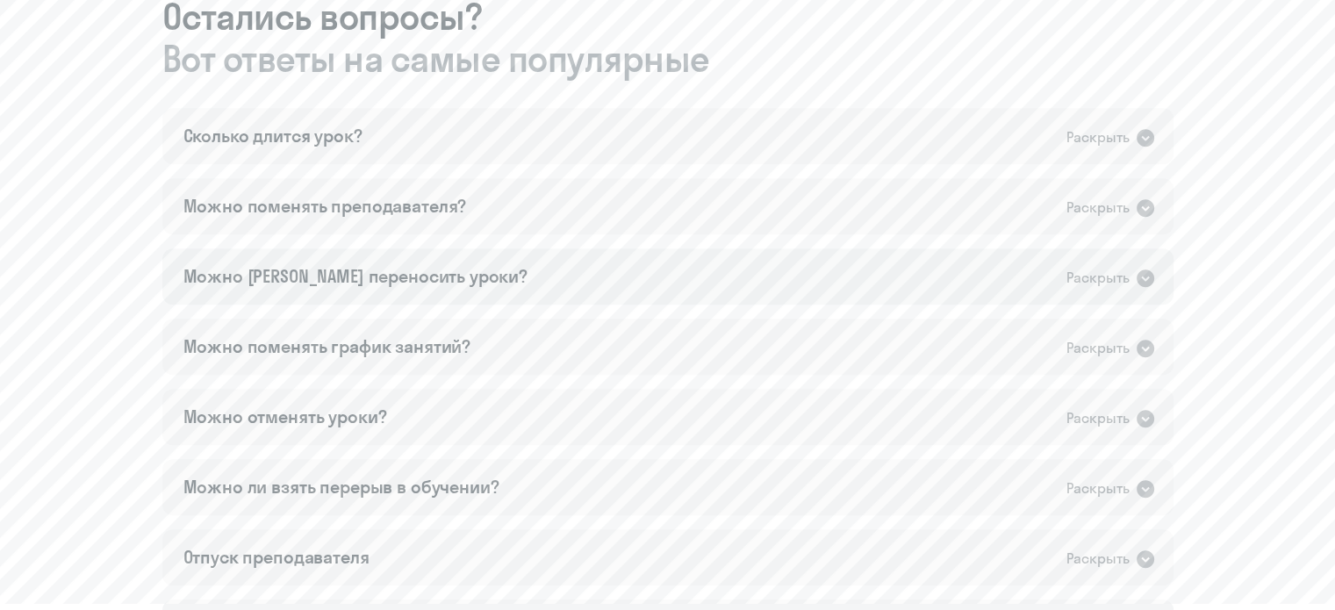
click at [593, 270] on div "Можно [PERSON_NAME] переносить уроки? Раскрыть" at bounding box center [667, 276] width 1011 height 56
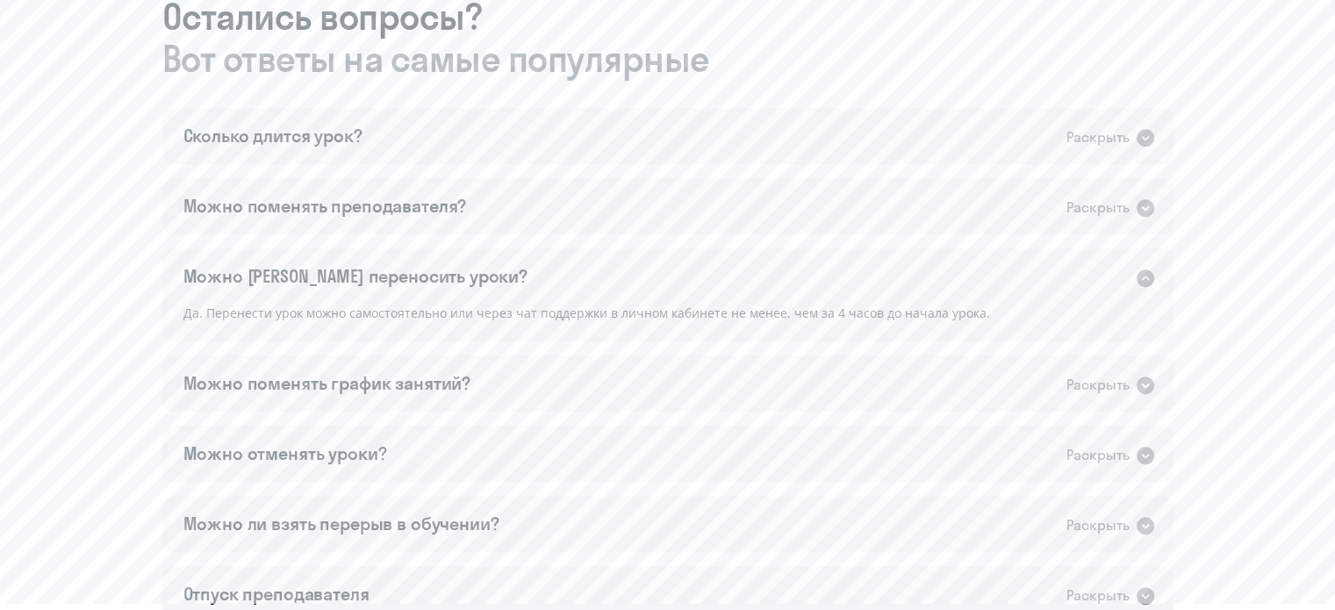
click at [597, 278] on div "Можно [PERSON_NAME] переносить уроки? Раскрыть" at bounding box center [667, 276] width 1011 height 56
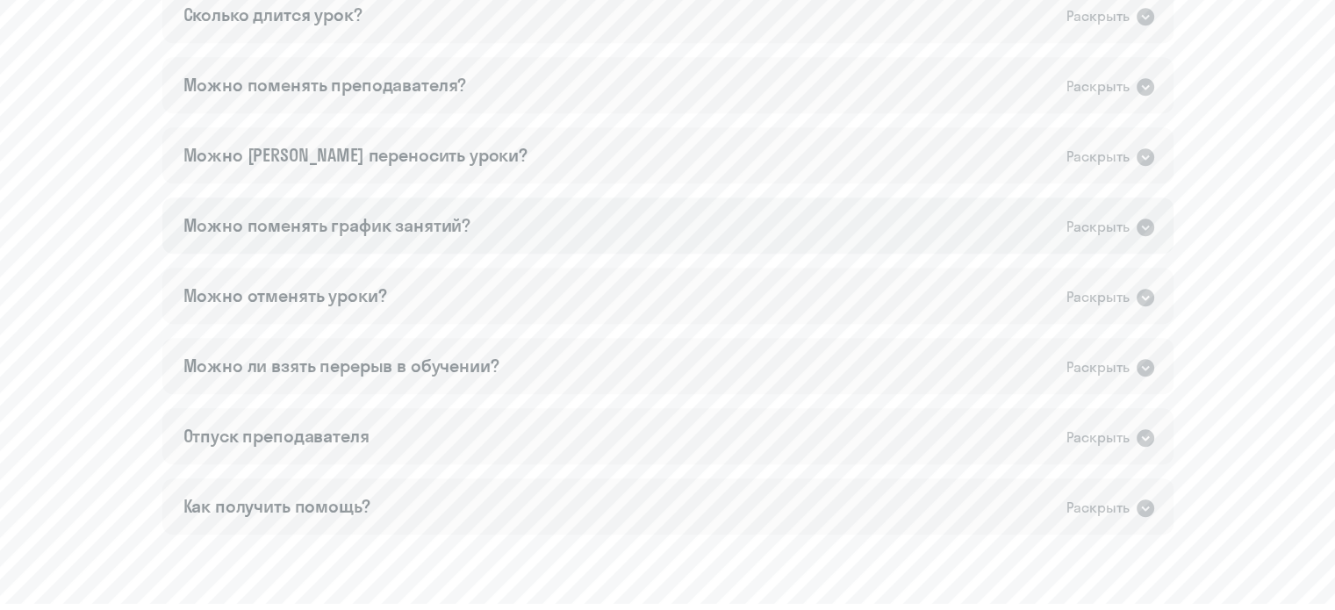
scroll to position [1203, 0]
click at [536, 278] on div "Можно отменять уроки? Раскрыть" at bounding box center [667, 294] width 1011 height 56
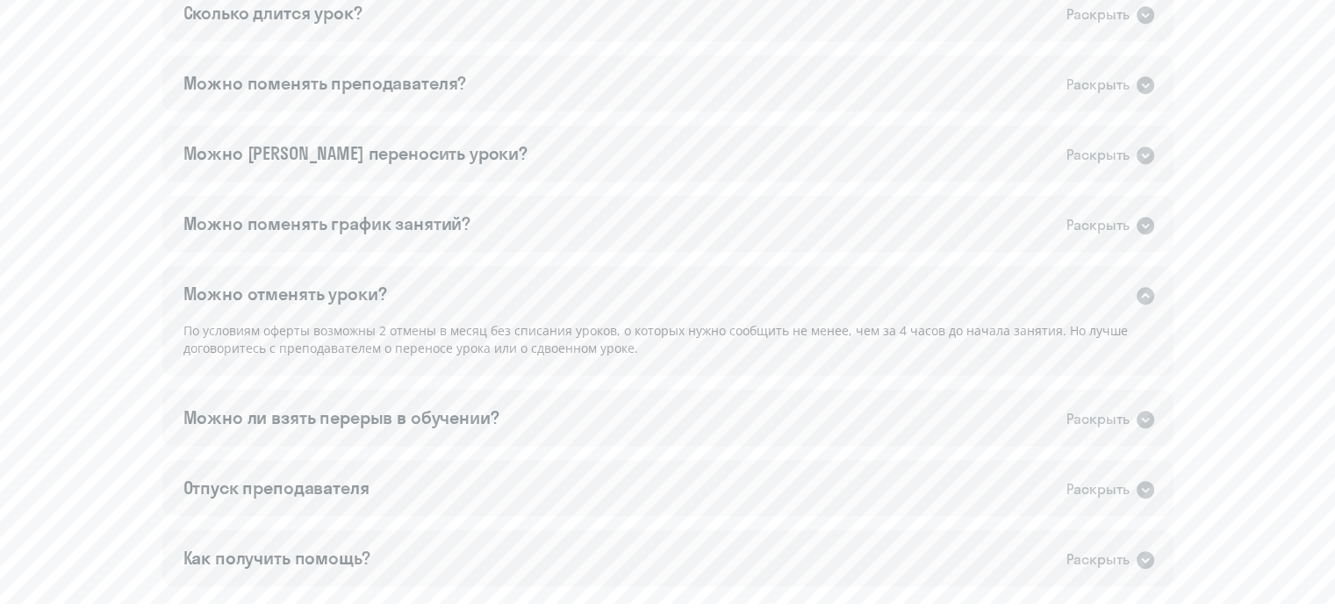
click at [536, 278] on div "Можно отменять уроки? Раскрыть" at bounding box center [667, 294] width 1011 height 56
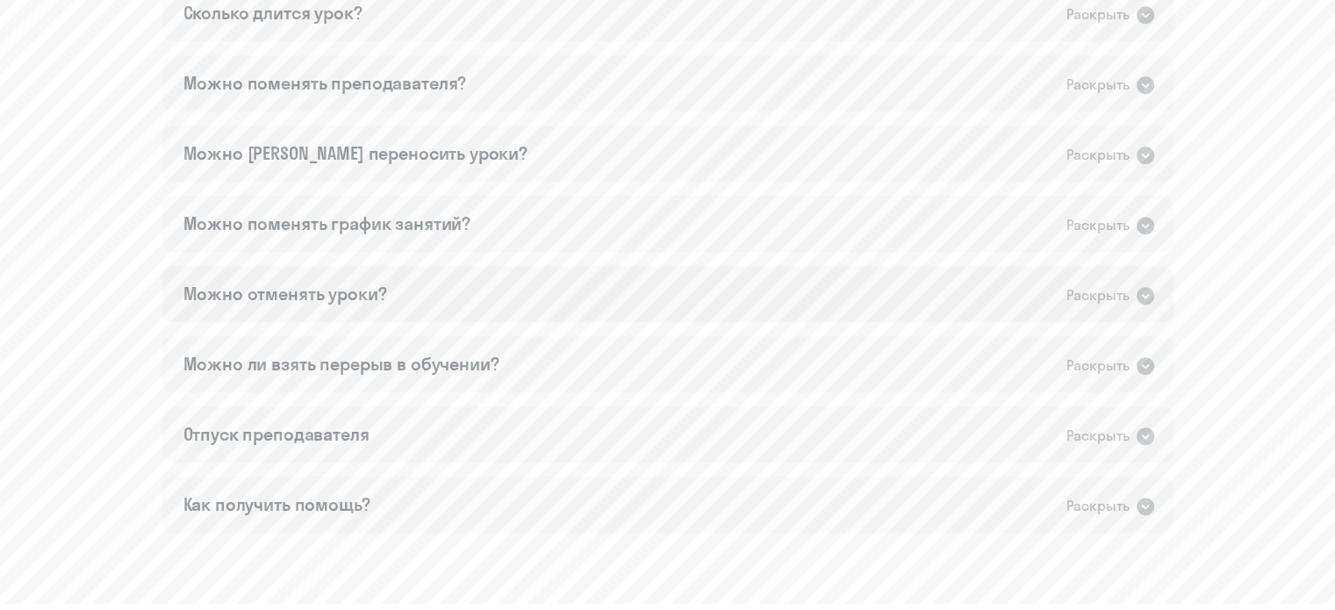
click at [536, 278] on div "Можно отменять уроки? Раскрыть" at bounding box center [667, 294] width 1011 height 56
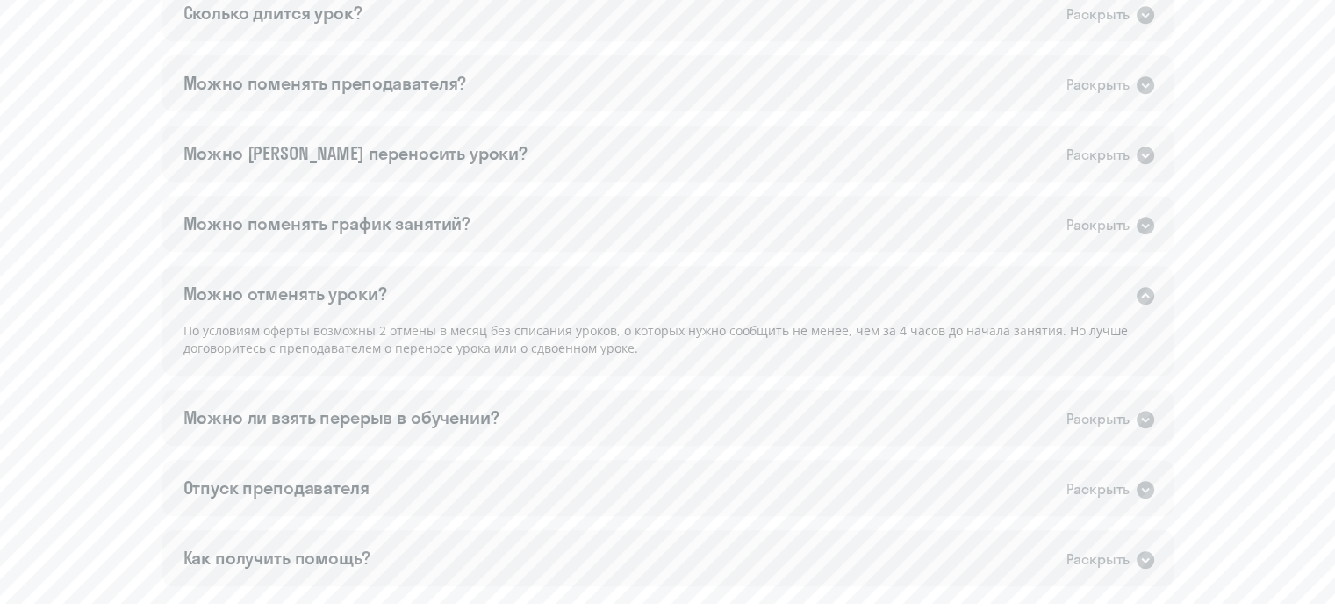
click at [537, 312] on div "Можно отменять уроки? Раскрыть" at bounding box center [667, 294] width 1011 height 56
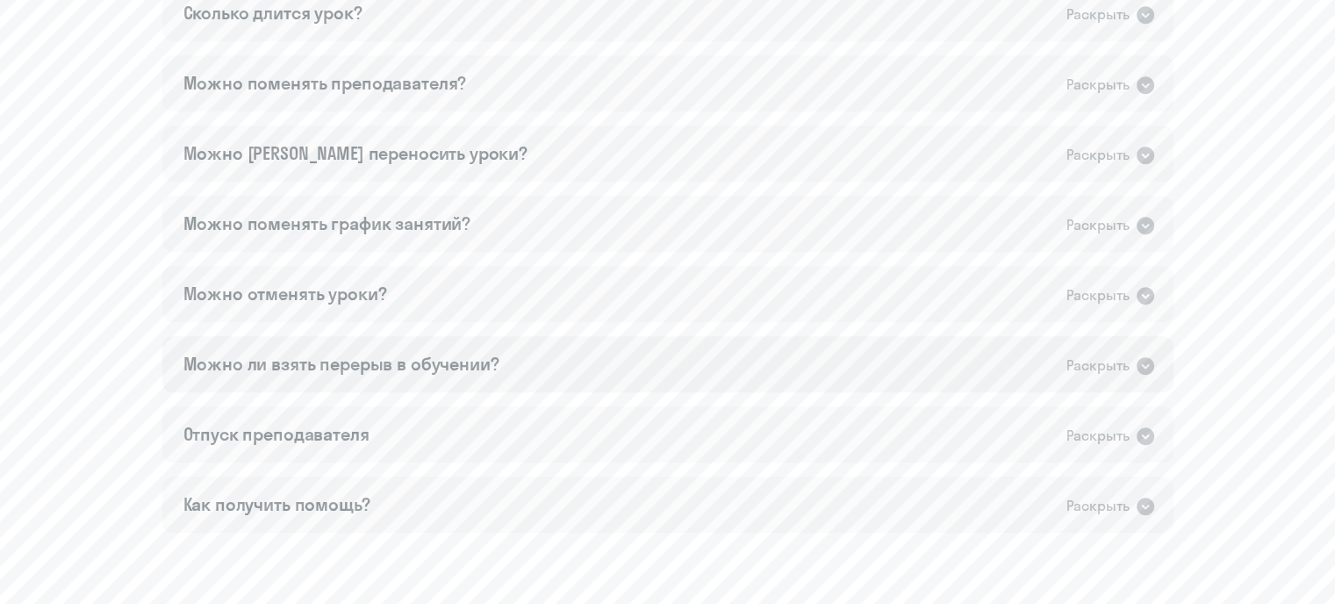
click at [550, 358] on div "Можно ли взять перерыв в обучении? Раскрыть" at bounding box center [667, 364] width 1011 height 56
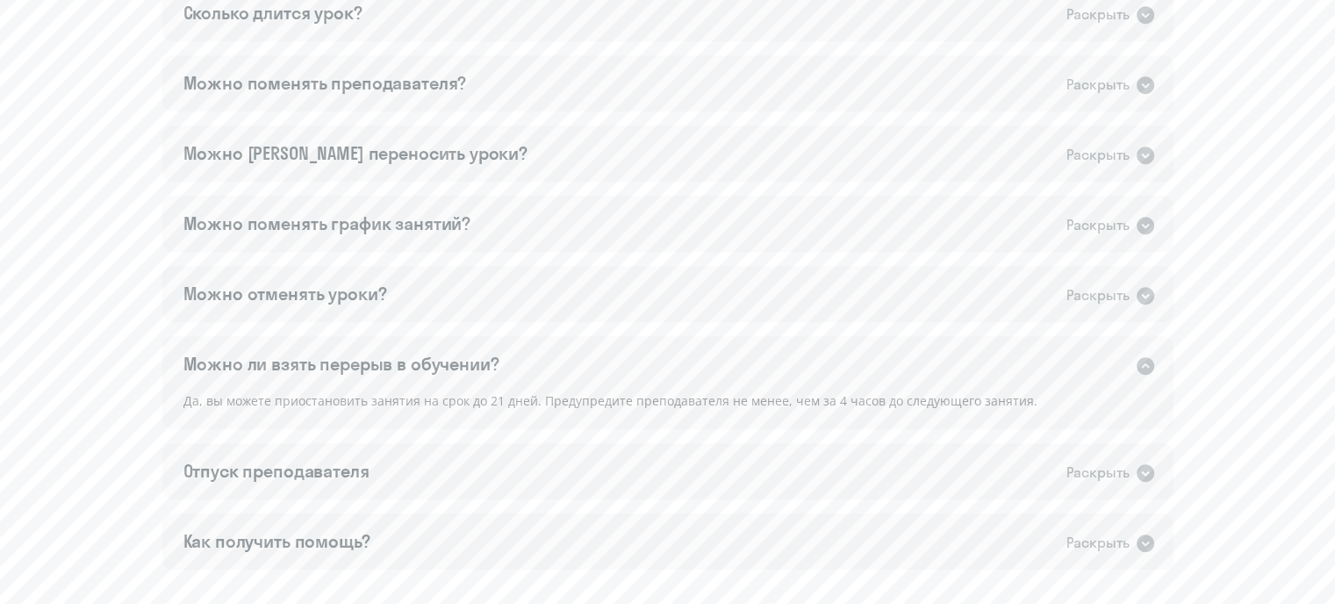
click at [550, 358] on div "Можно ли взять перерыв в обучении? Раскрыть" at bounding box center [667, 364] width 1011 height 56
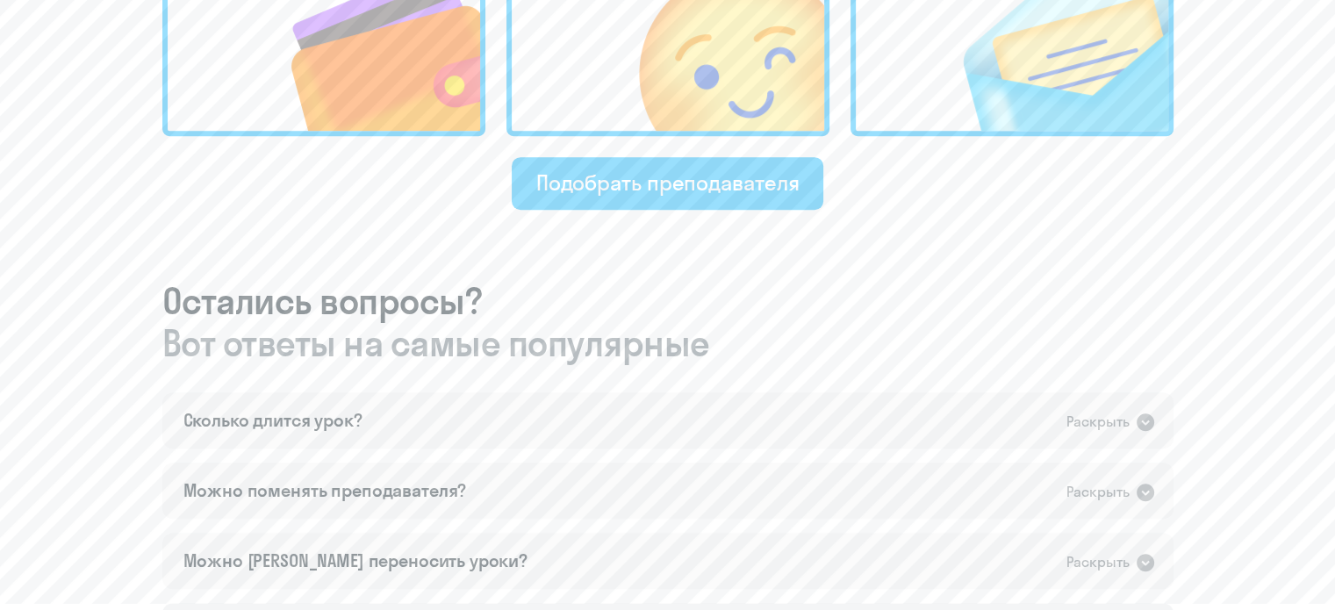
scroll to position [754, 0]
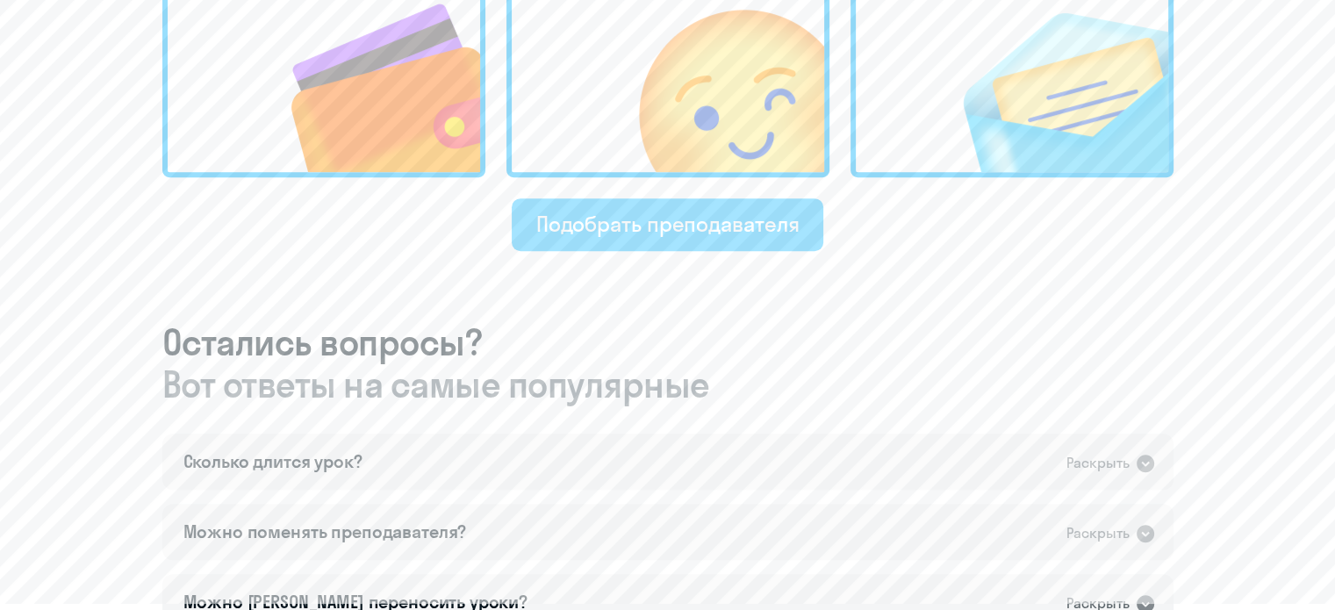
click at [630, 210] on div "Подобрать преподавателя" at bounding box center [667, 224] width 263 height 28
